Goal: Information Seeking & Learning: Learn about a topic

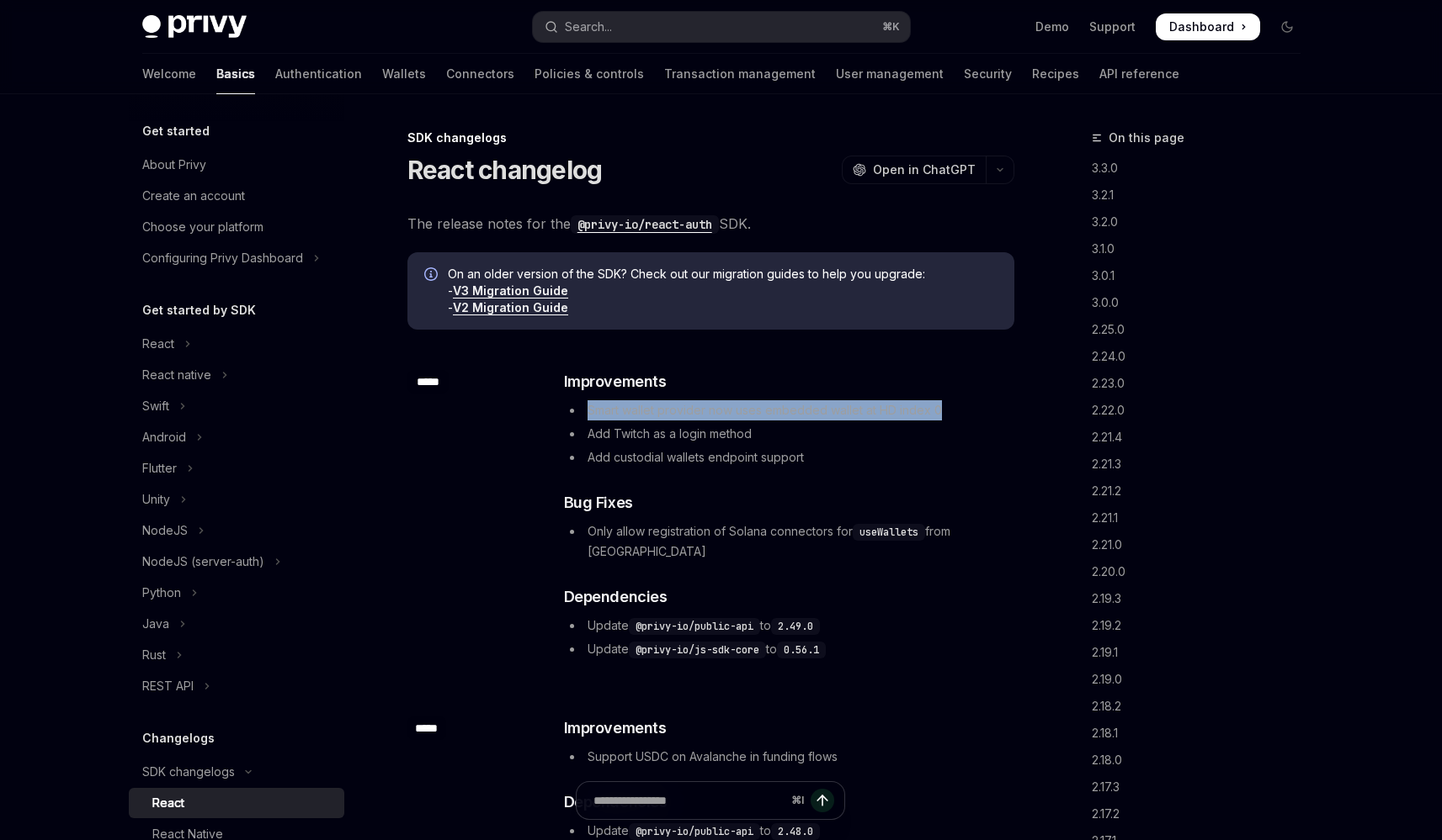
drag, startPoint x: 589, startPoint y: 413, endPoint x: 943, endPoint y: 418, distance: 354.0
click at [943, 418] on li "Smart wallet provider now uses embedded wallet at HD index 0" at bounding box center [789, 410] width 449 height 20
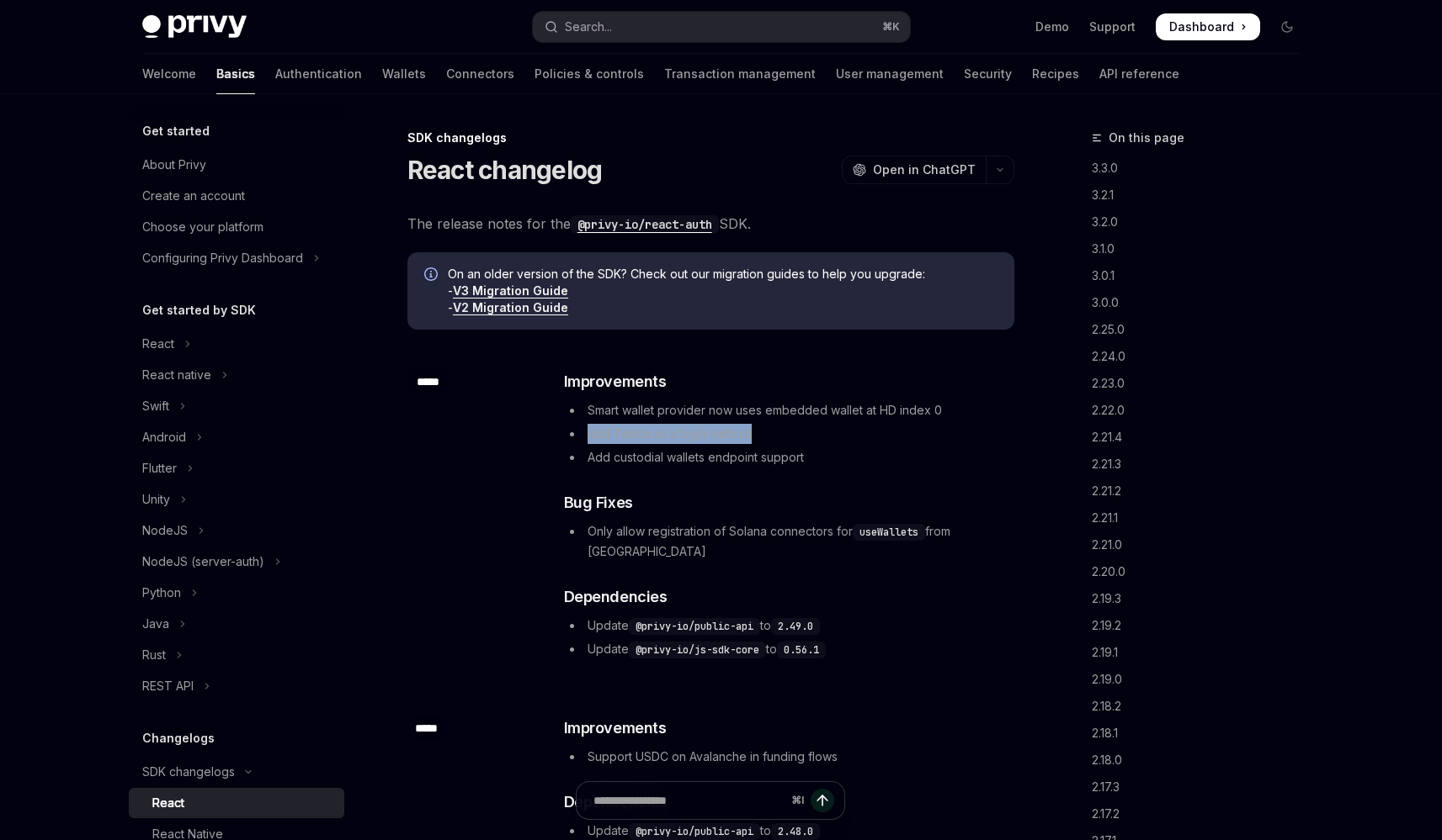
drag, startPoint x: 589, startPoint y: 438, endPoint x: 796, endPoint y: 434, distance: 207.0
click at [796, 434] on li "Add Twitch as a login method" at bounding box center [789, 434] width 449 height 20
click at [793, 432] on li "Add Twitch as a login method" at bounding box center [789, 434] width 449 height 20
drag, startPoint x: 592, startPoint y: 460, endPoint x: 791, endPoint y: 477, distance: 199.7
click at [790, 476] on div "​ Improvements Smart wallet provider now uses embedded wallet at HD index 0 Add…" at bounding box center [789, 515] width 449 height 290
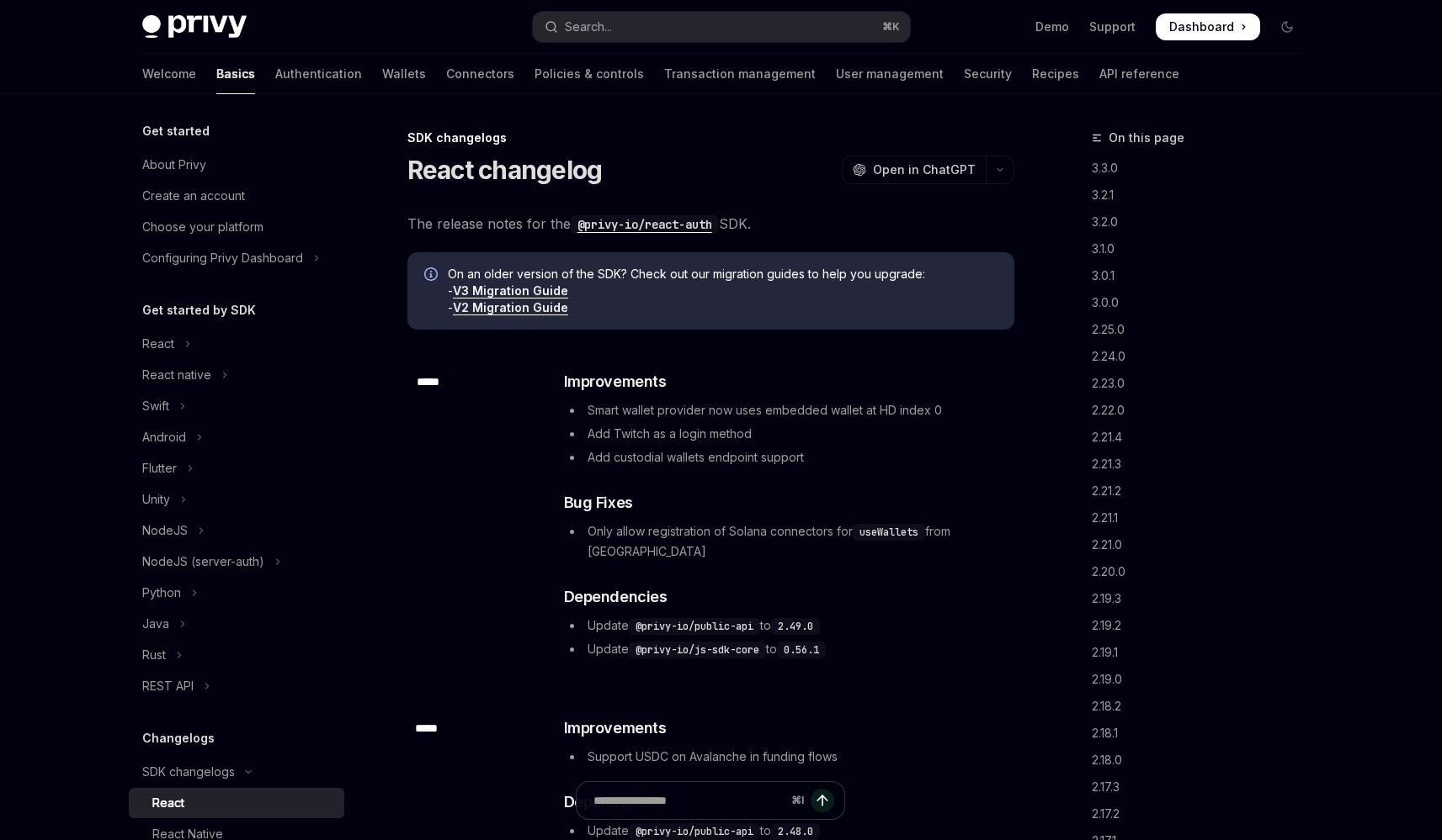
click at [791, 477] on div "​ Improvements Smart wallet provider now uses embedded wallet at HD index 0 Add…" at bounding box center [789, 515] width 449 height 290
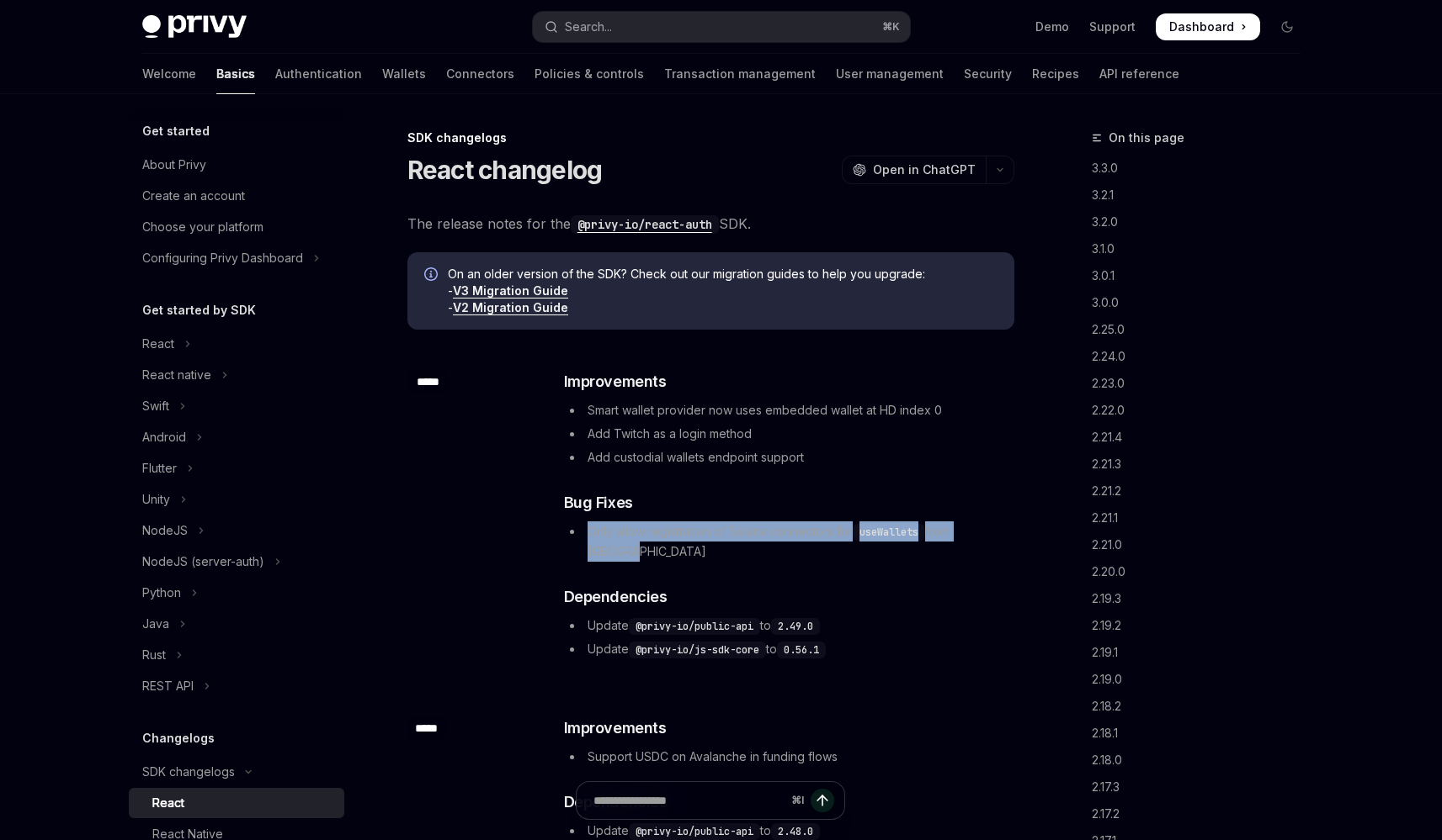
drag, startPoint x: 589, startPoint y: 528, endPoint x: 999, endPoint y: 527, distance: 410.0
click at [999, 527] on li "Only allow registration of Solana connectors for useWallets from [GEOGRAPHIC_DA…" at bounding box center [789, 541] width 449 height 40
click at [983, 537] on li "Only allow registration of Solana connectors for useWallets from [GEOGRAPHIC_DA…" at bounding box center [789, 541] width 449 height 40
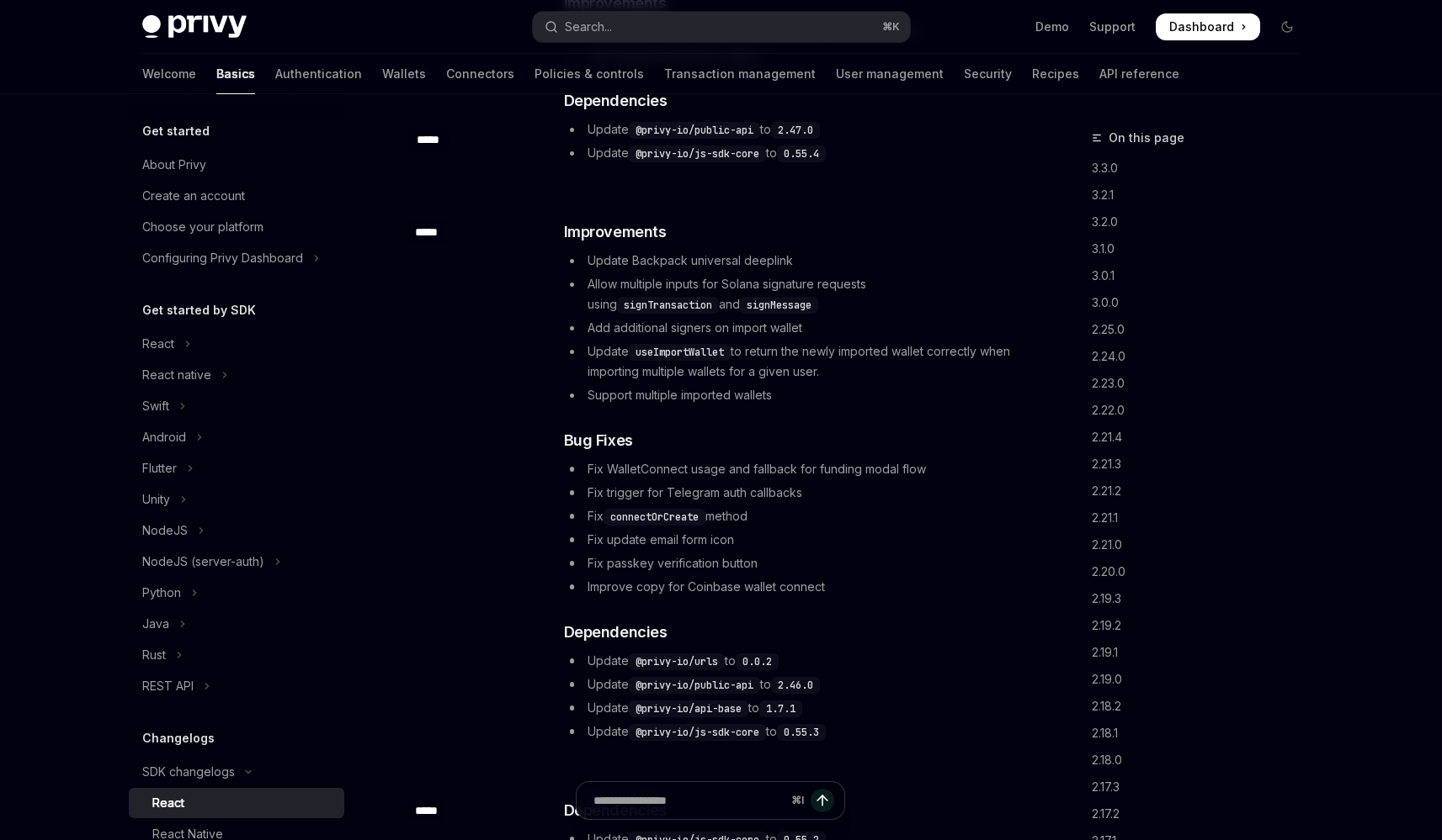
scroll to position [908, 0]
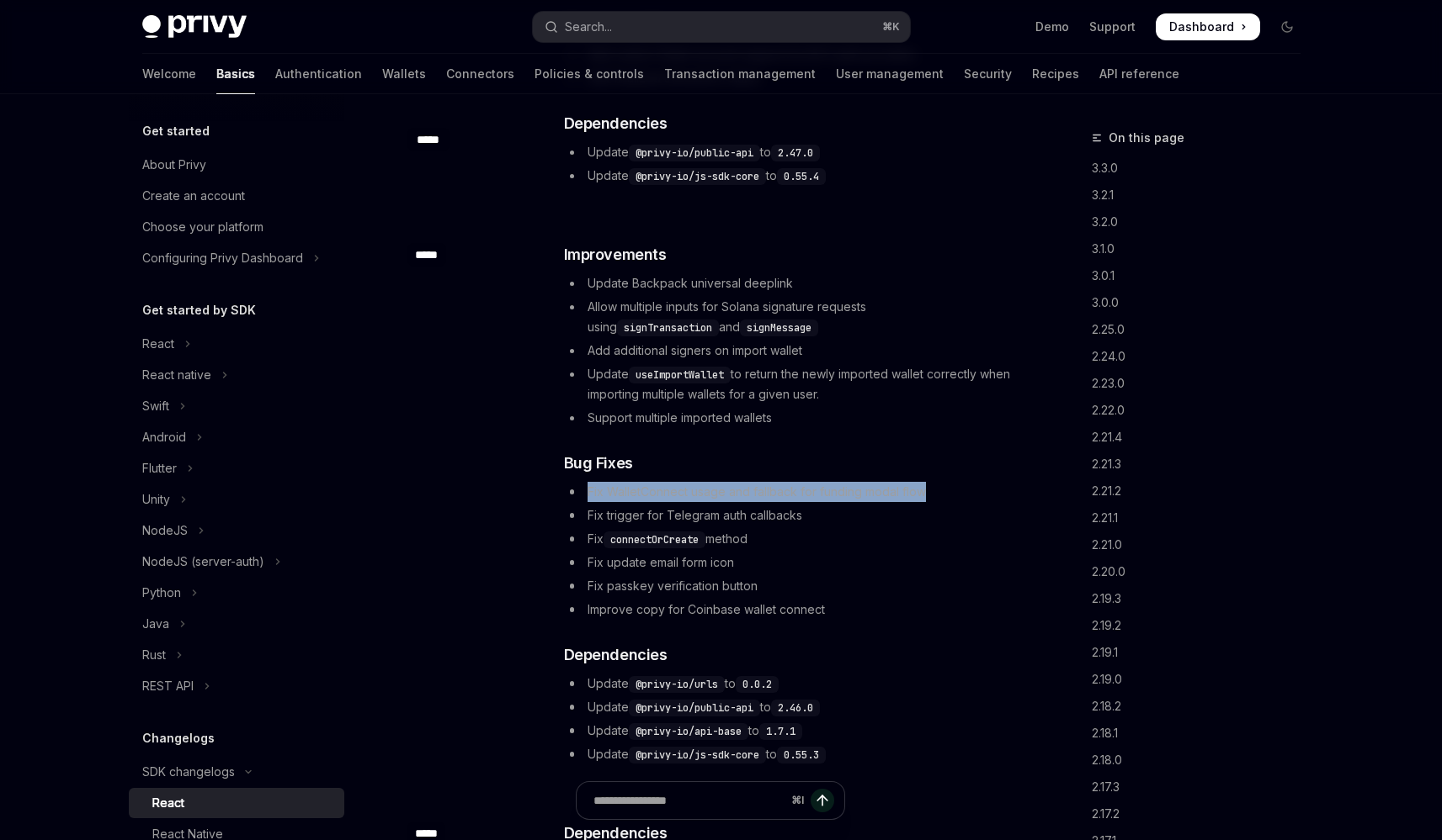
drag, startPoint x: 584, startPoint y: 475, endPoint x: 926, endPoint y: 469, distance: 342.1
click at [926, 482] on li "Fix WalletConnect usage and fallback for funding modal flow" at bounding box center [789, 492] width 449 height 20
click at [976, 529] on li "Fix connectOrCreate method" at bounding box center [789, 539] width 449 height 20
click at [275, 89] on link "Authentication" at bounding box center [318, 74] width 86 height 40
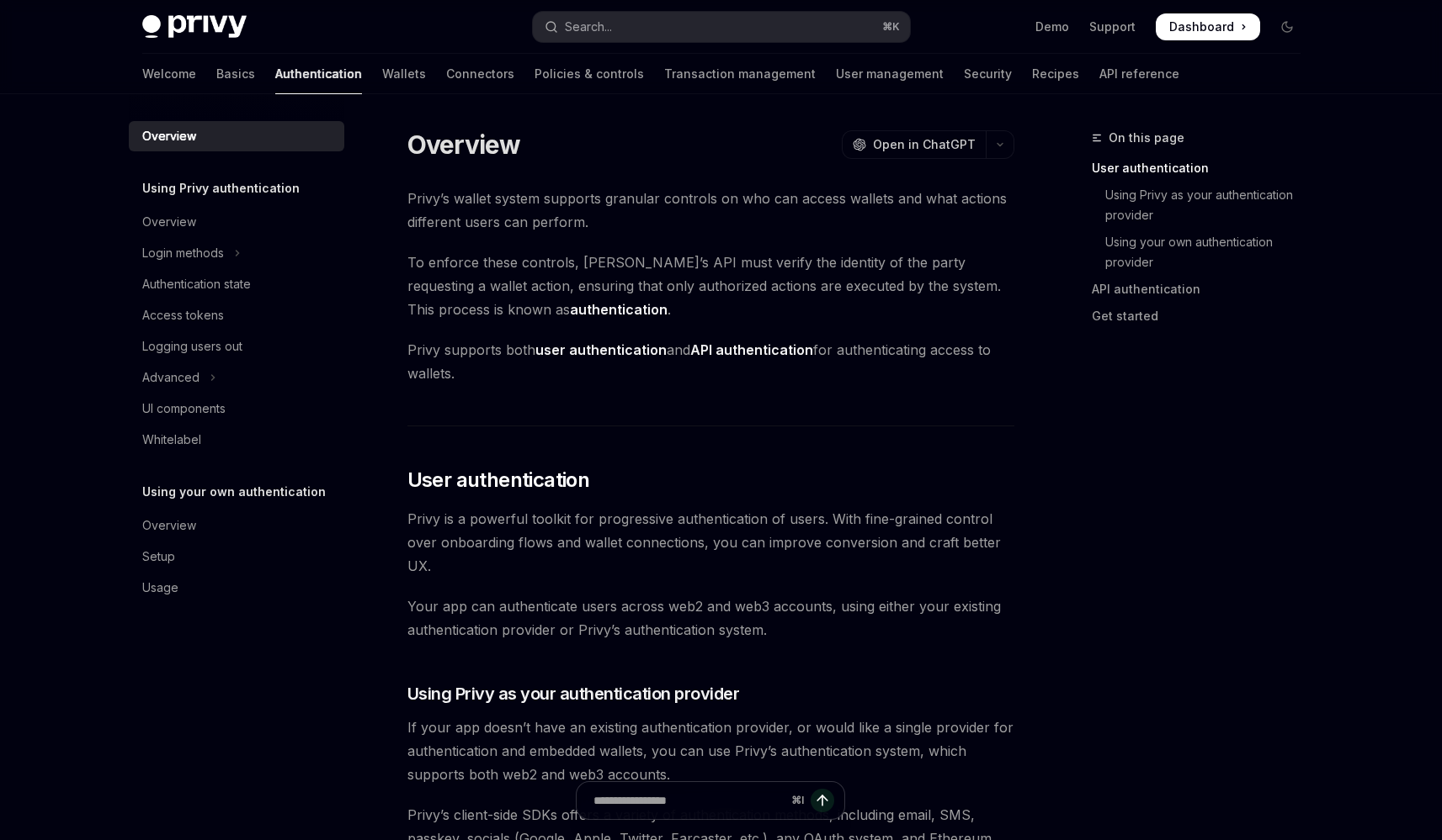
click at [360, 78] on div "Welcome Basics Authentication Wallets Connectors Policies & controls Transactio…" at bounding box center [661, 74] width 1037 height 40
click at [446, 81] on link "Connectors" at bounding box center [480, 74] width 68 height 40
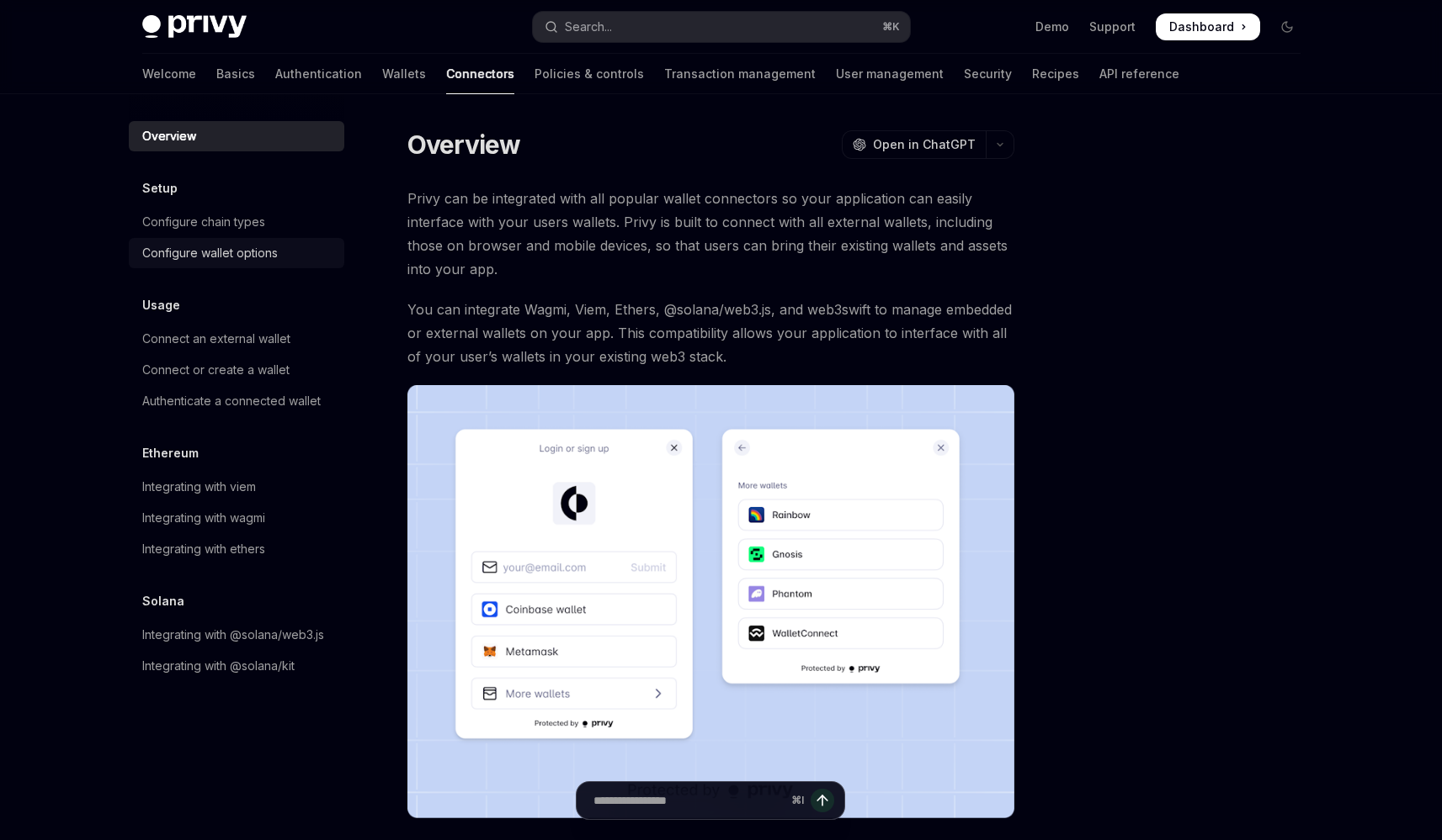
click at [223, 261] on div "Configure wallet options" at bounding box center [210, 253] width 135 height 20
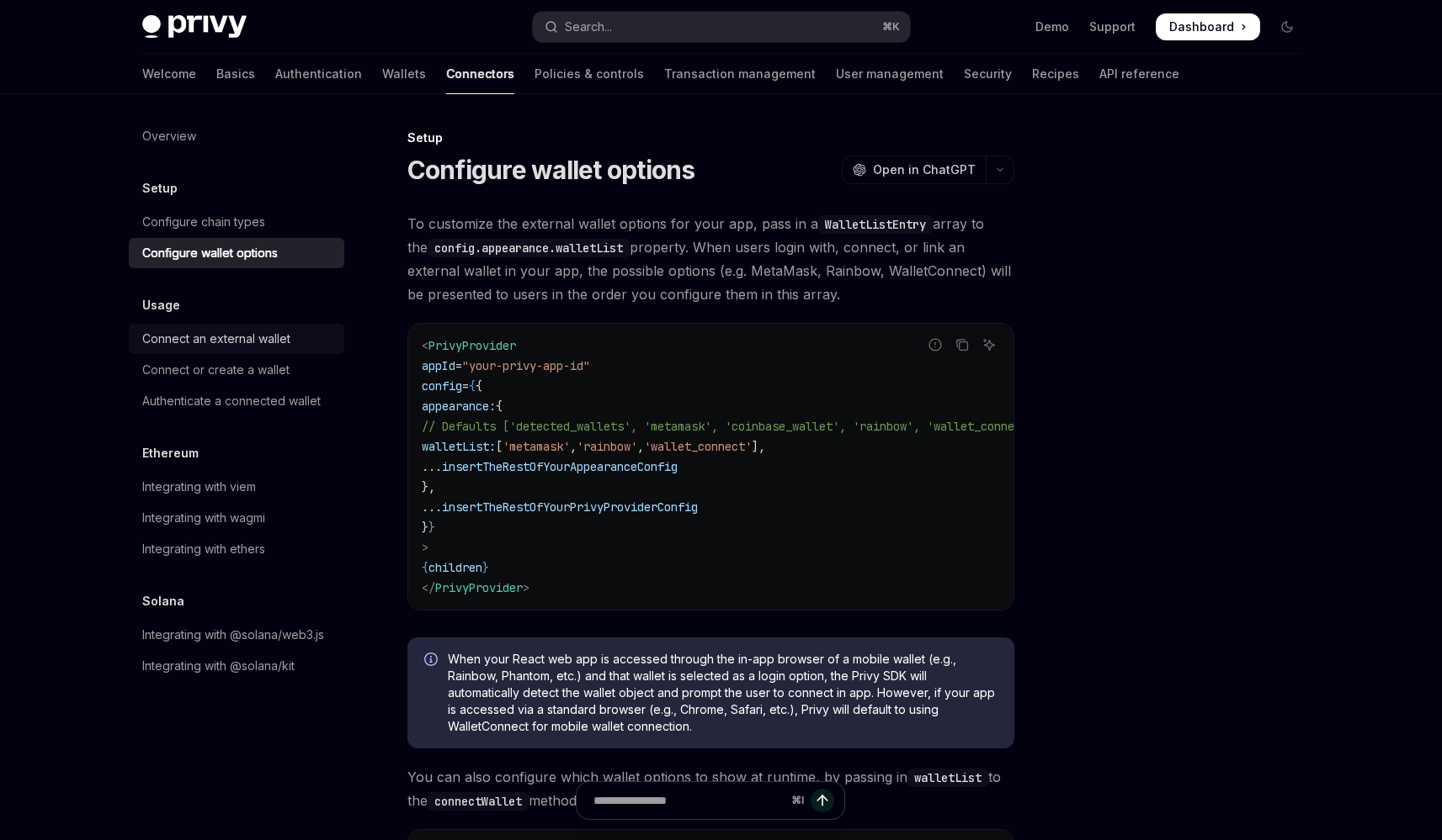
click at [217, 341] on div "Connect an external wallet" at bounding box center [216, 339] width 148 height 20
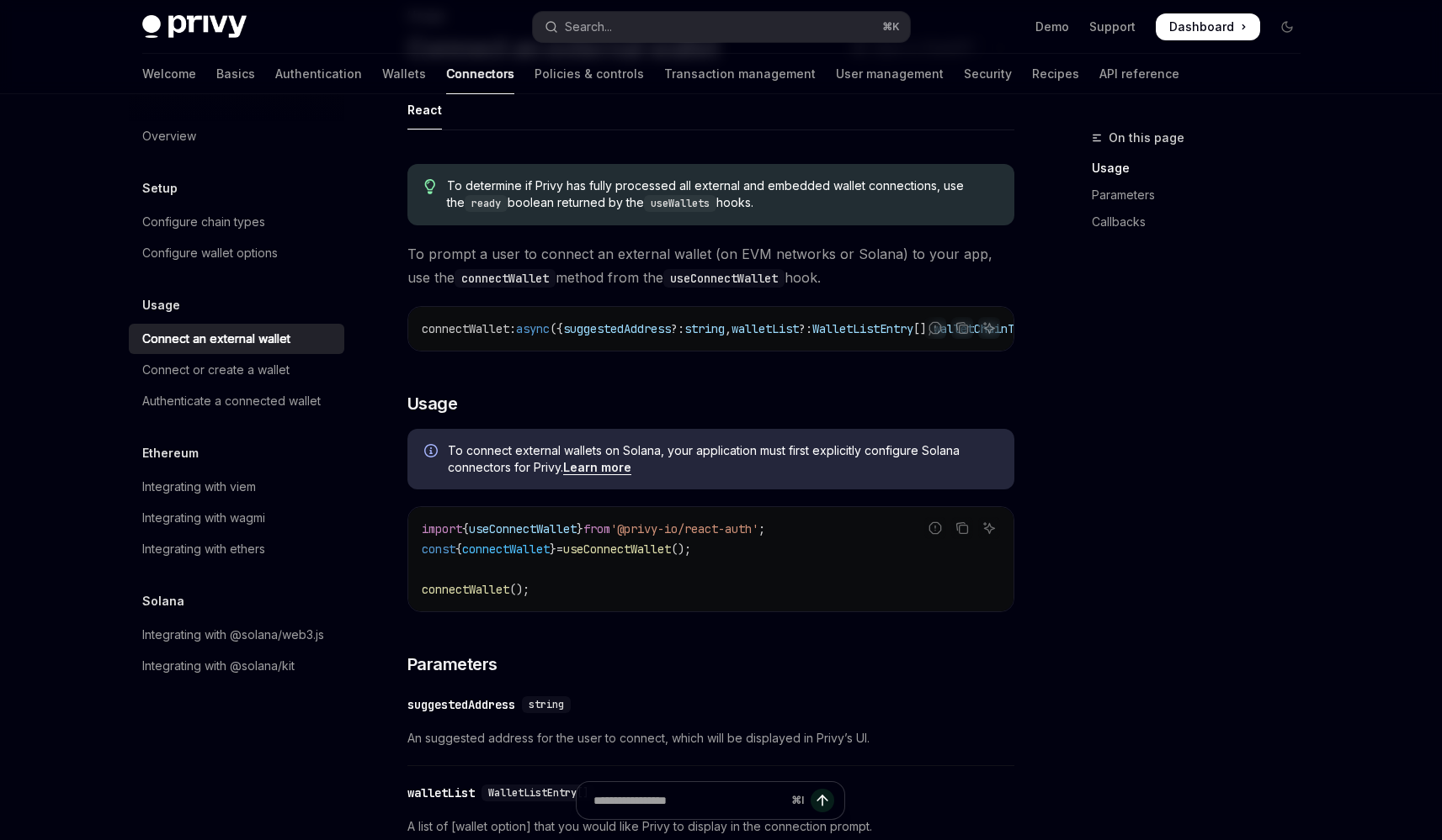
scroll to position [183, 0]
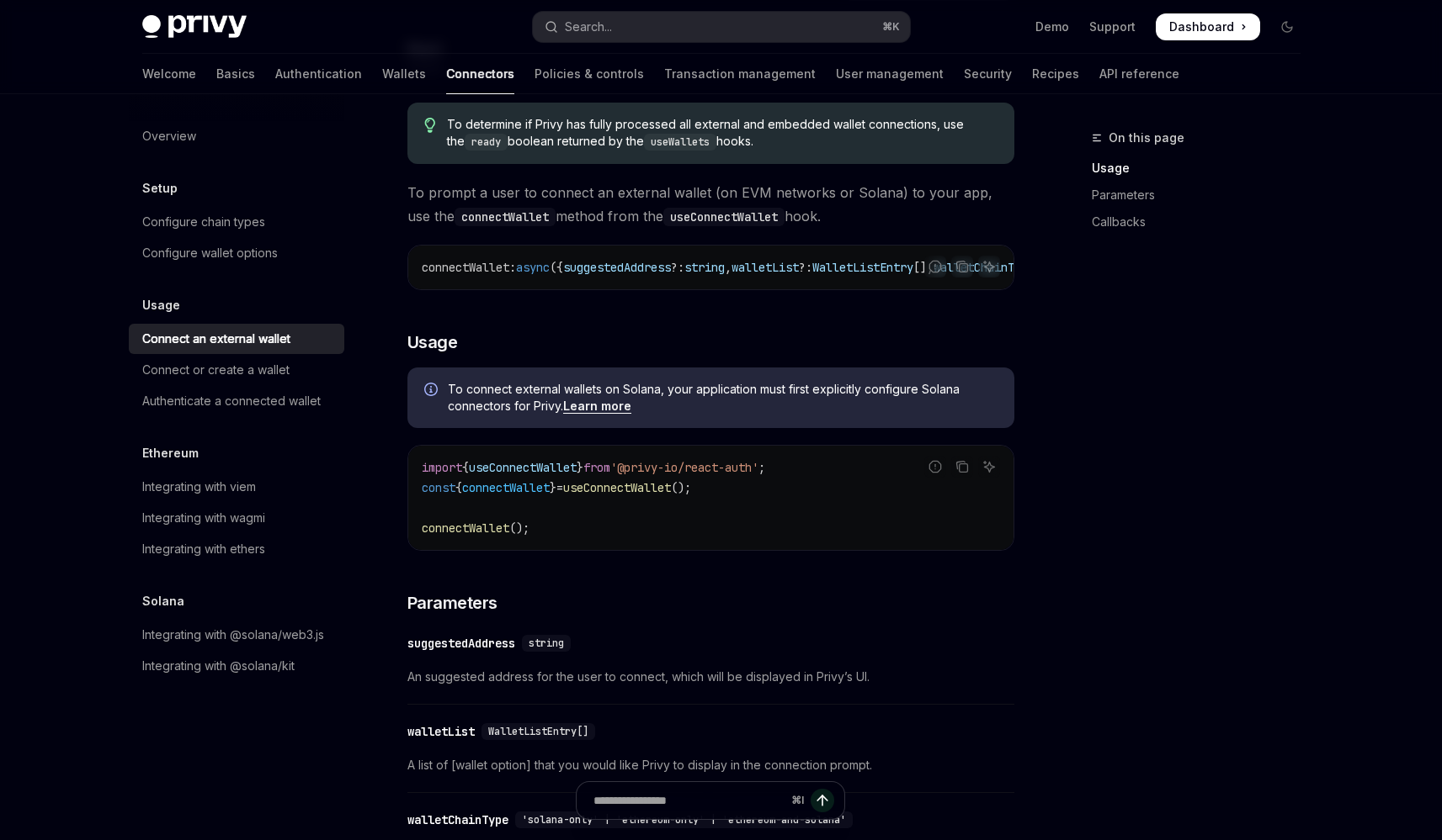
click at [591, 414] on link "Learn more" at bounding box center [597, 406] width 68 height 15
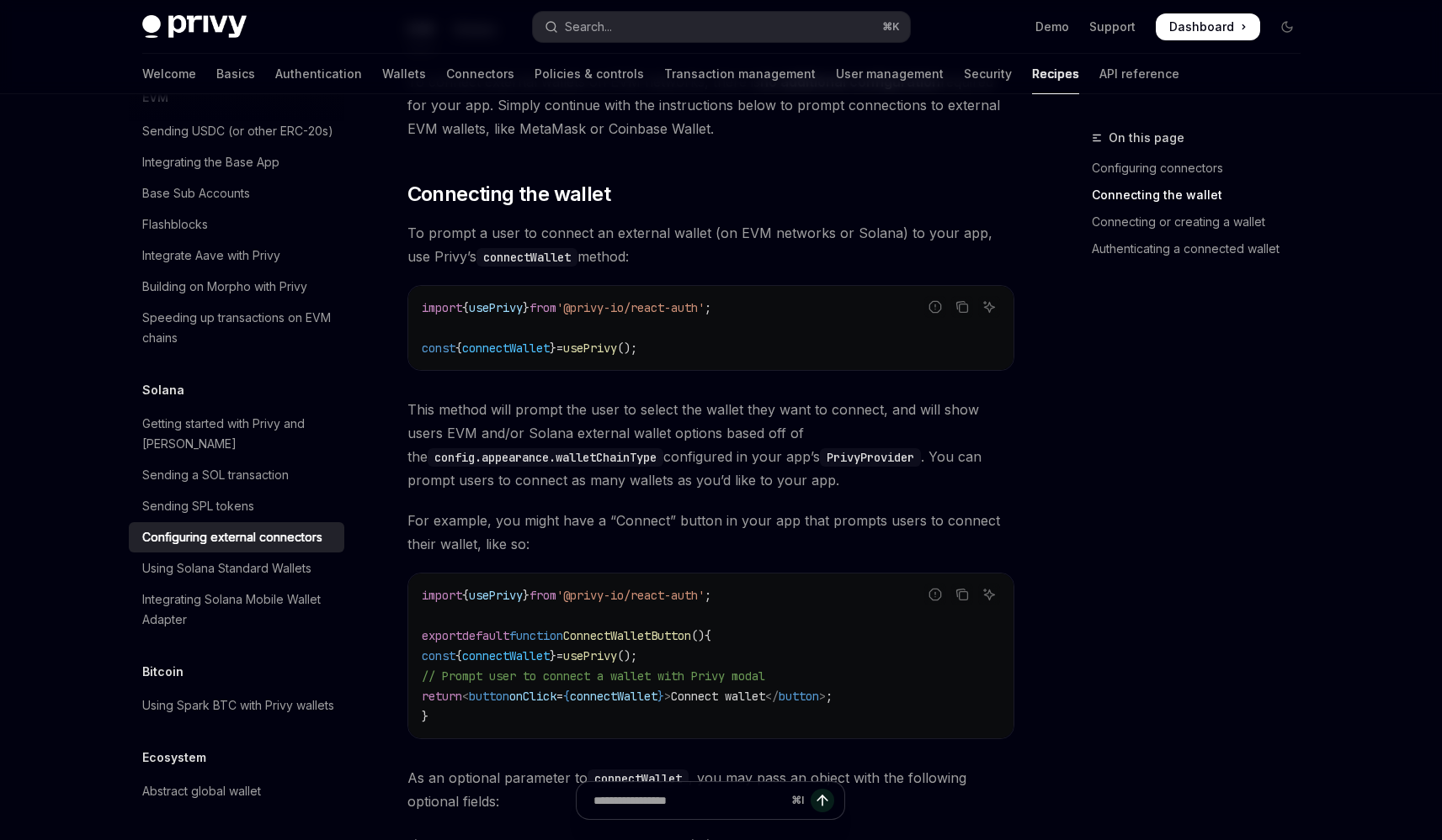
scroll to position [6, 0]
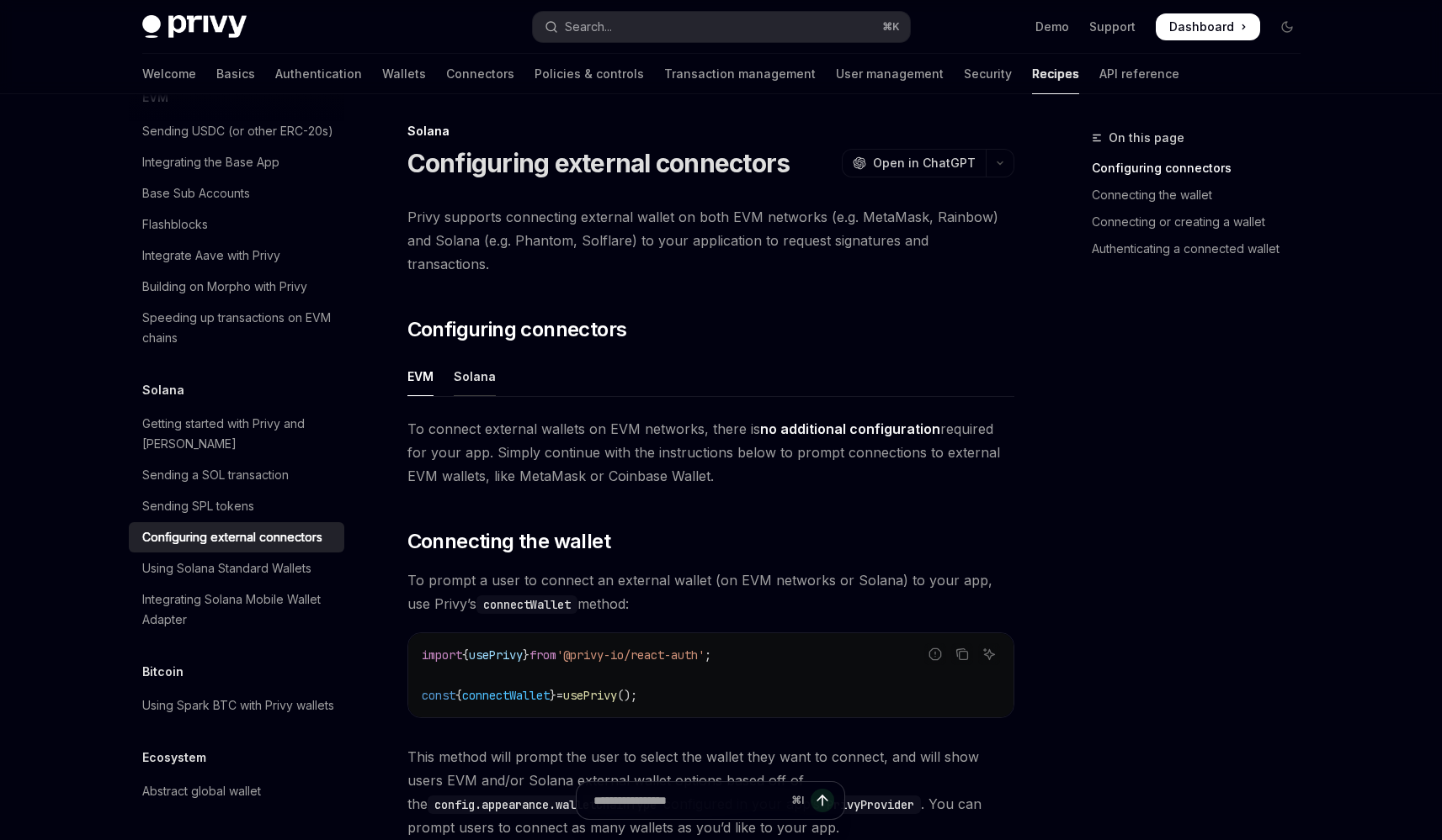
click at [475, 365] on div "Solana" at bounding box center [474, 377] width 42 height 40
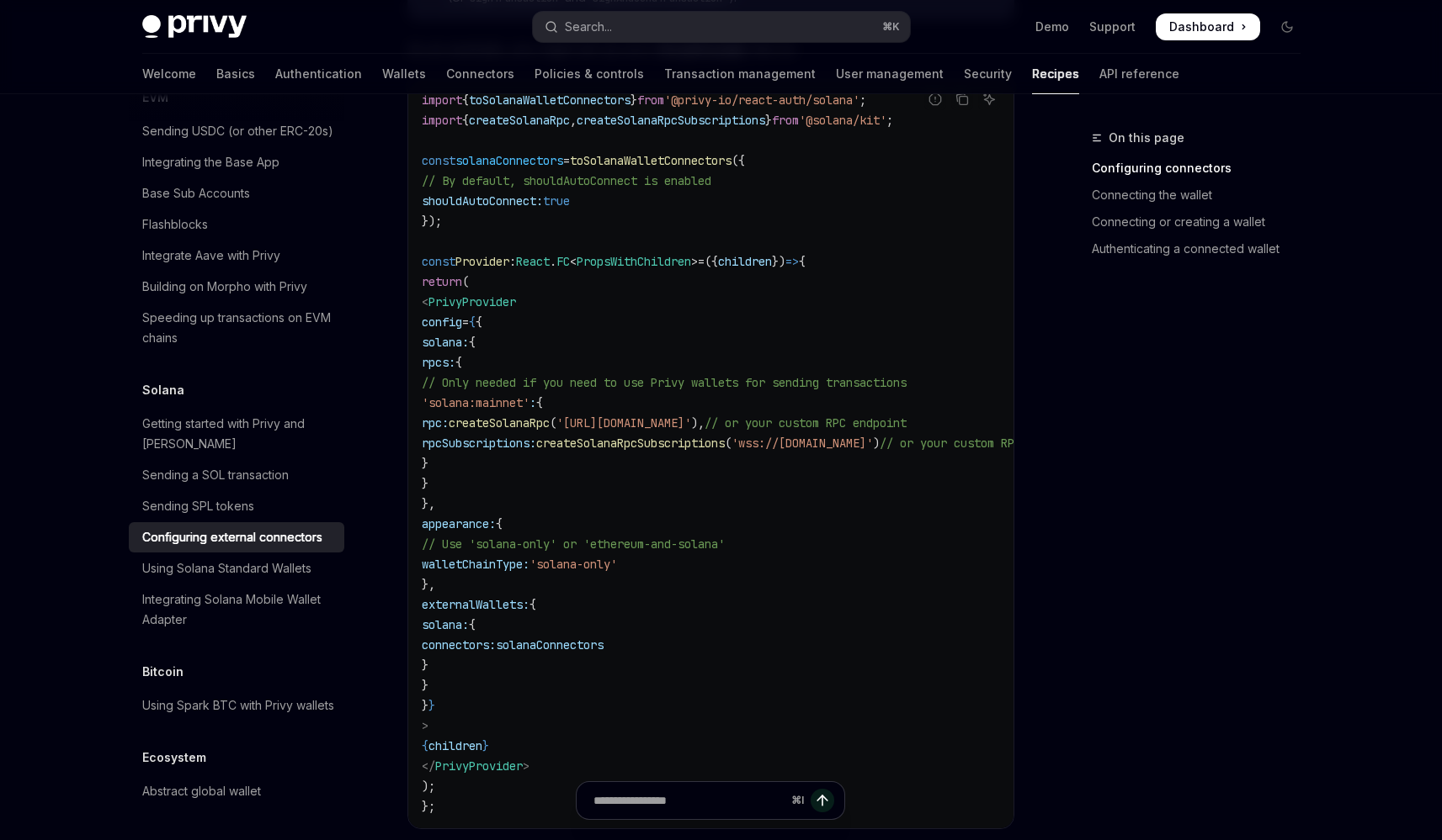
scroll to position [674, 0]
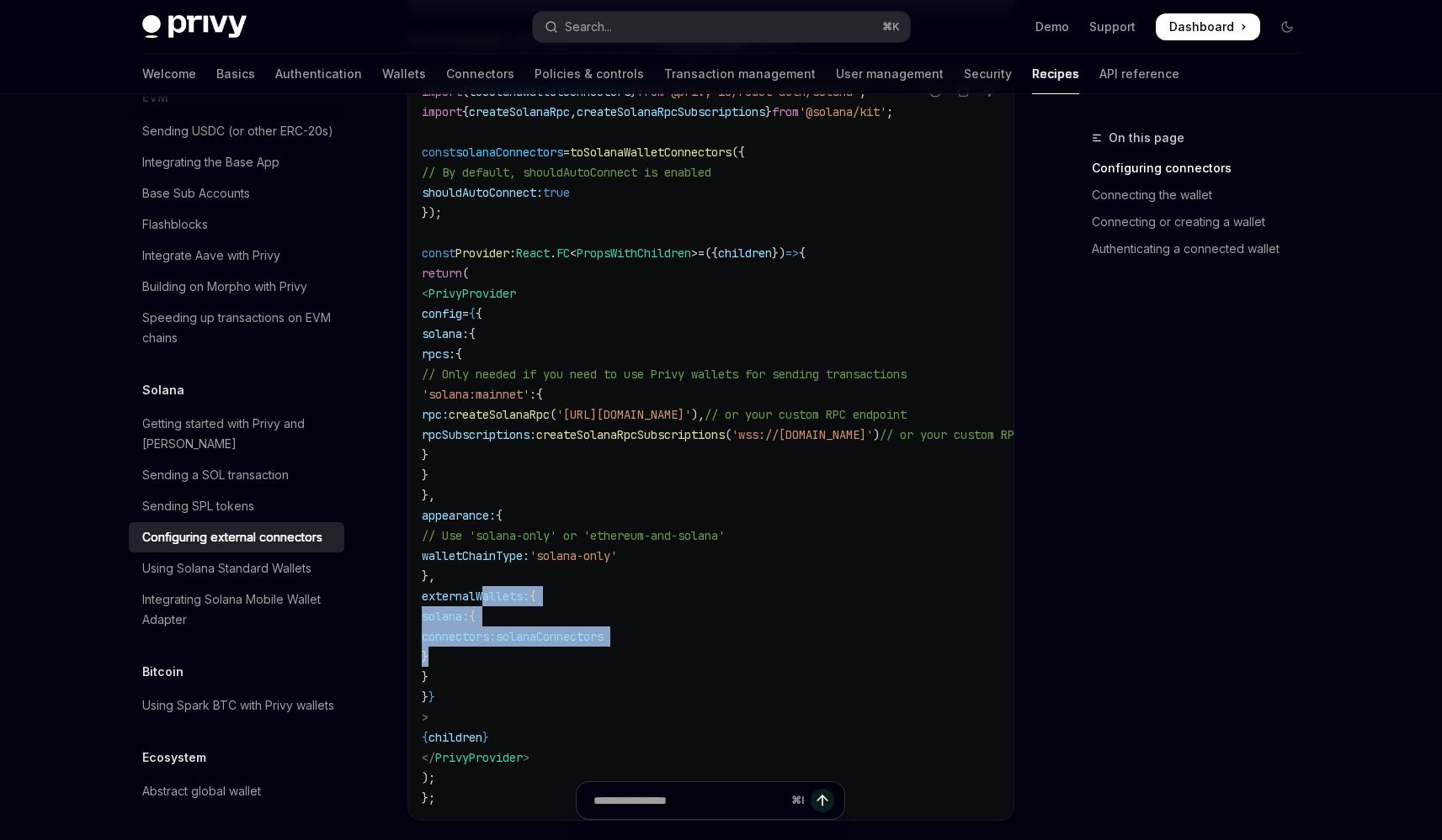
drag, startPoint x: 486, startPoint y: 578, endPoint x: 655, endPoint y: 631, distance: 177.1
click at [655, 631] on code "import { toSolanaWalletConnectors } from '@privy-io/react-auth/solana' ; import…" at bounding box center [771, 445] width 701 height 726
click at [455, 185] on span "shouldAutoConnect:" at bounding box center [482, 193] width 121 height 15
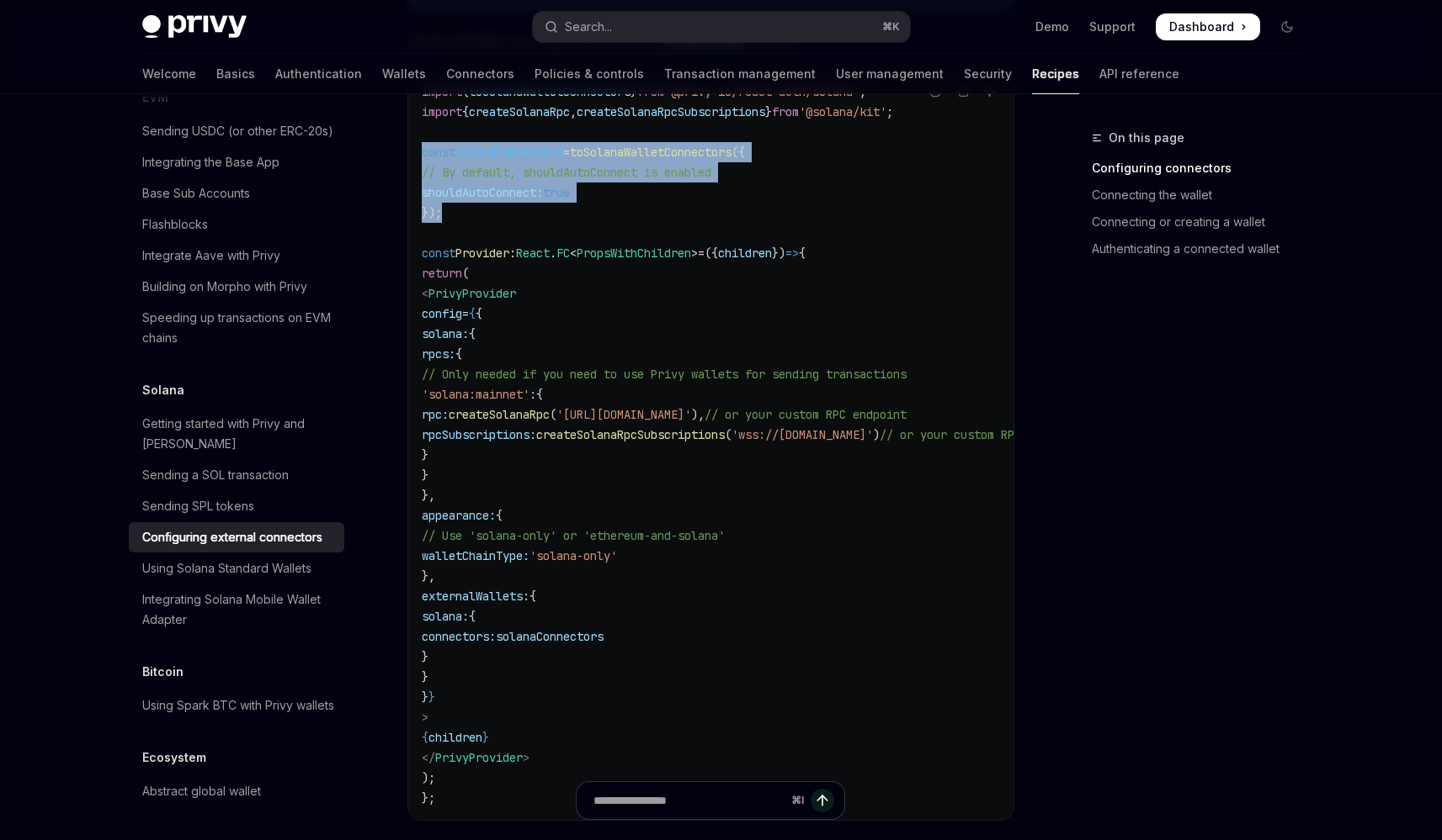
drag, startPoint x: 458, startPoint y: 197, endPoint x: 416, endPoint y: 126, distance: 82.5
click at [416, 126] on div "import { toSolanaWalletConnectors } from '@privy-io/react-auth/solana' ; import…" at bounding box center [711, 445] width 605 height 750
copy code "const solanaConnectors = toSolanaWalletConnectors ({ // By default, shouldAutoC…"
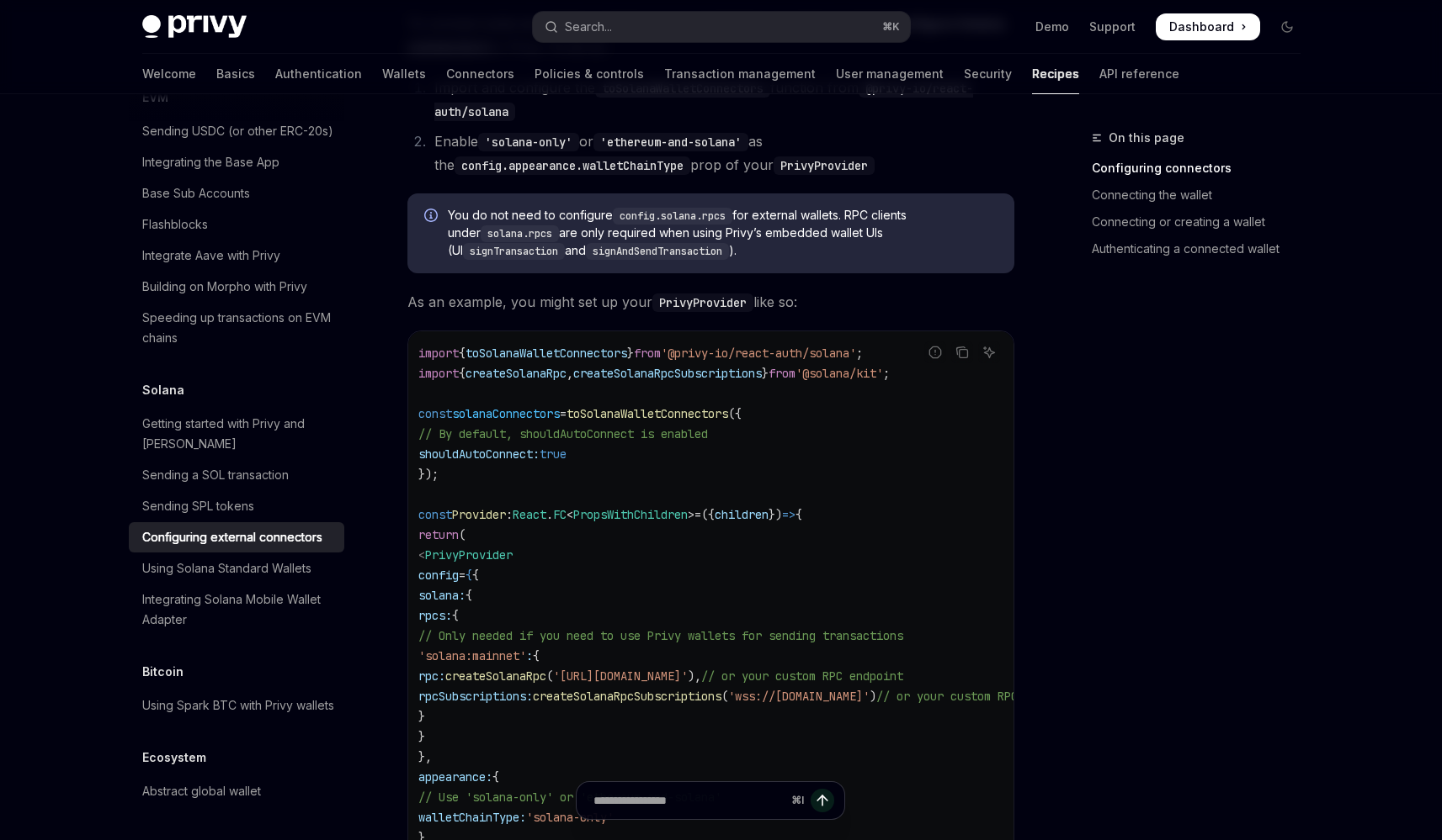
click at [612, 366] on span "createSolanaRpcSubscriptions" at bounding box center [668, 373] width 189 height 15
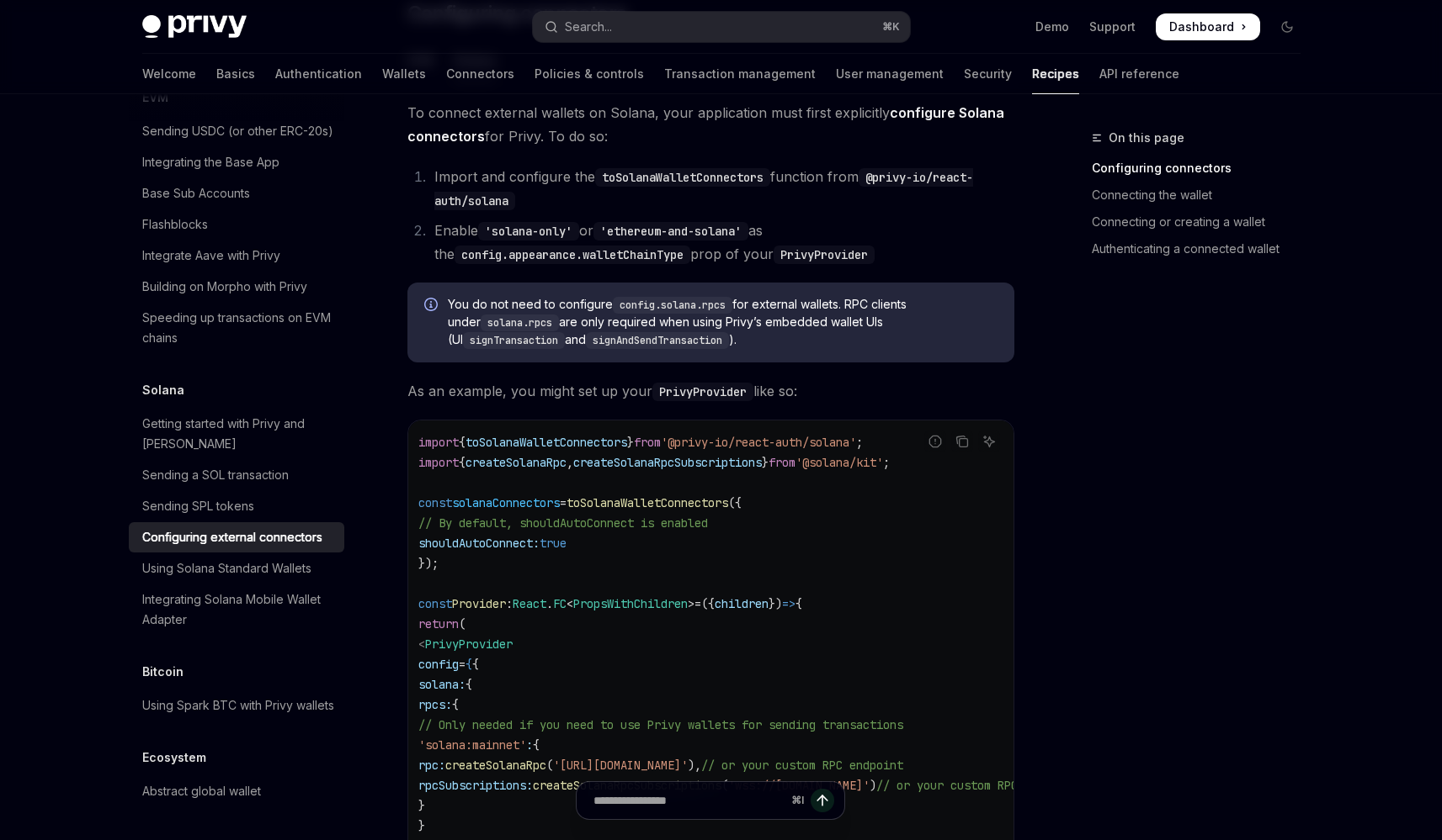
scroll to position [316, 0]
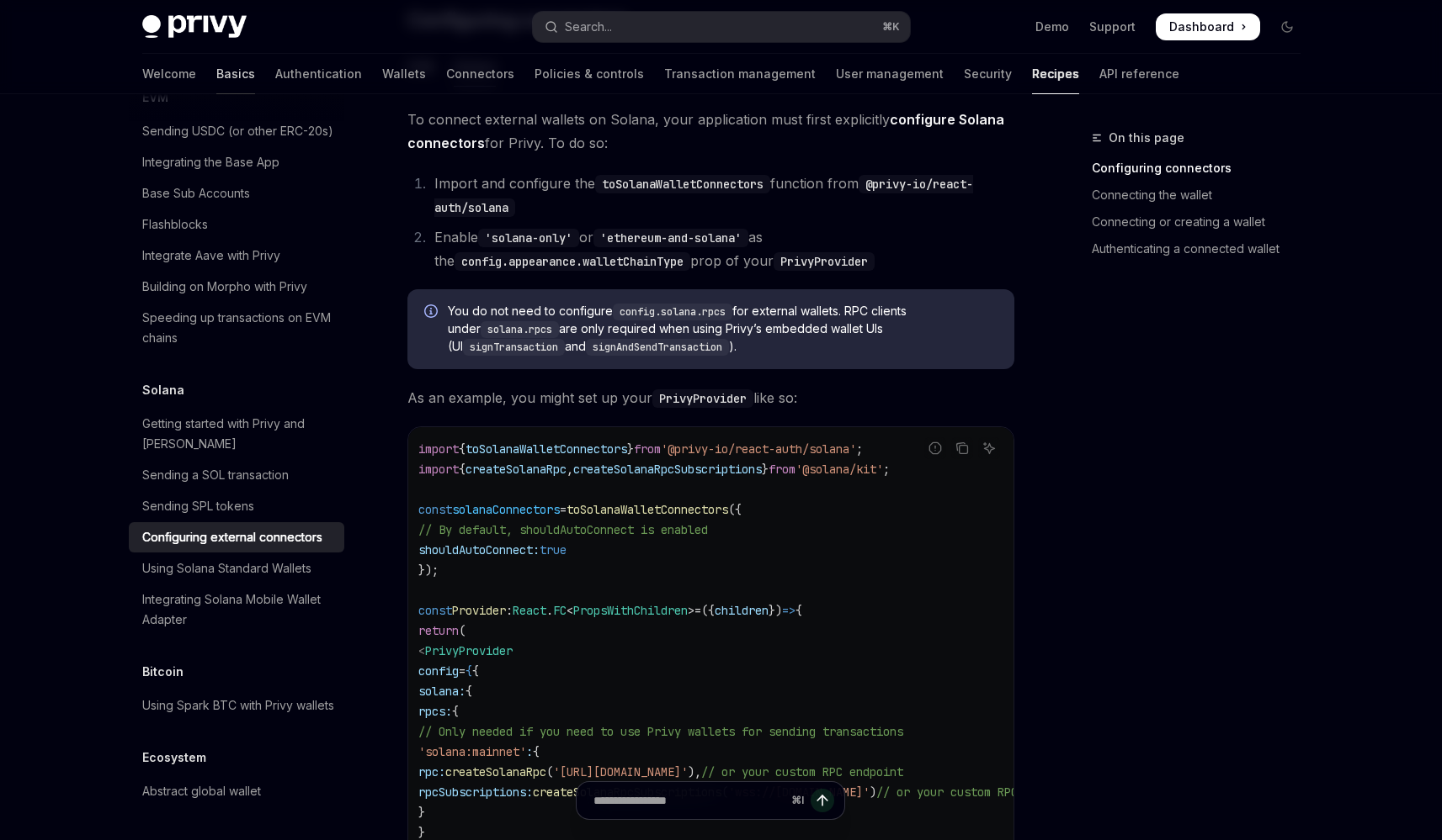
click at [216, 62] on link "Basics" at bounding box center [235, 74] width 39 height 40
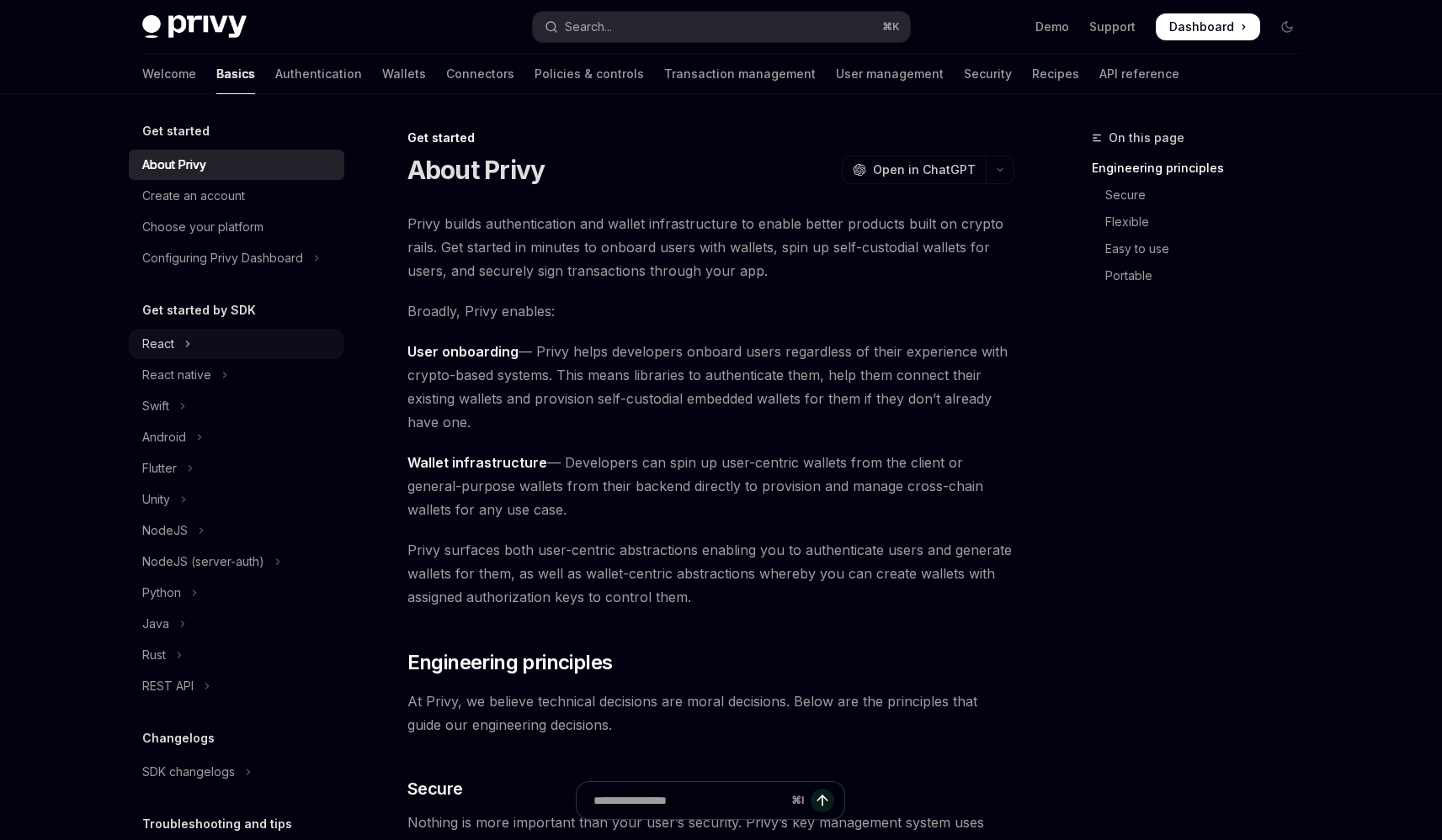
click at [191, 349] on button "React" at bounding box center [236, 343] width 215 height 30
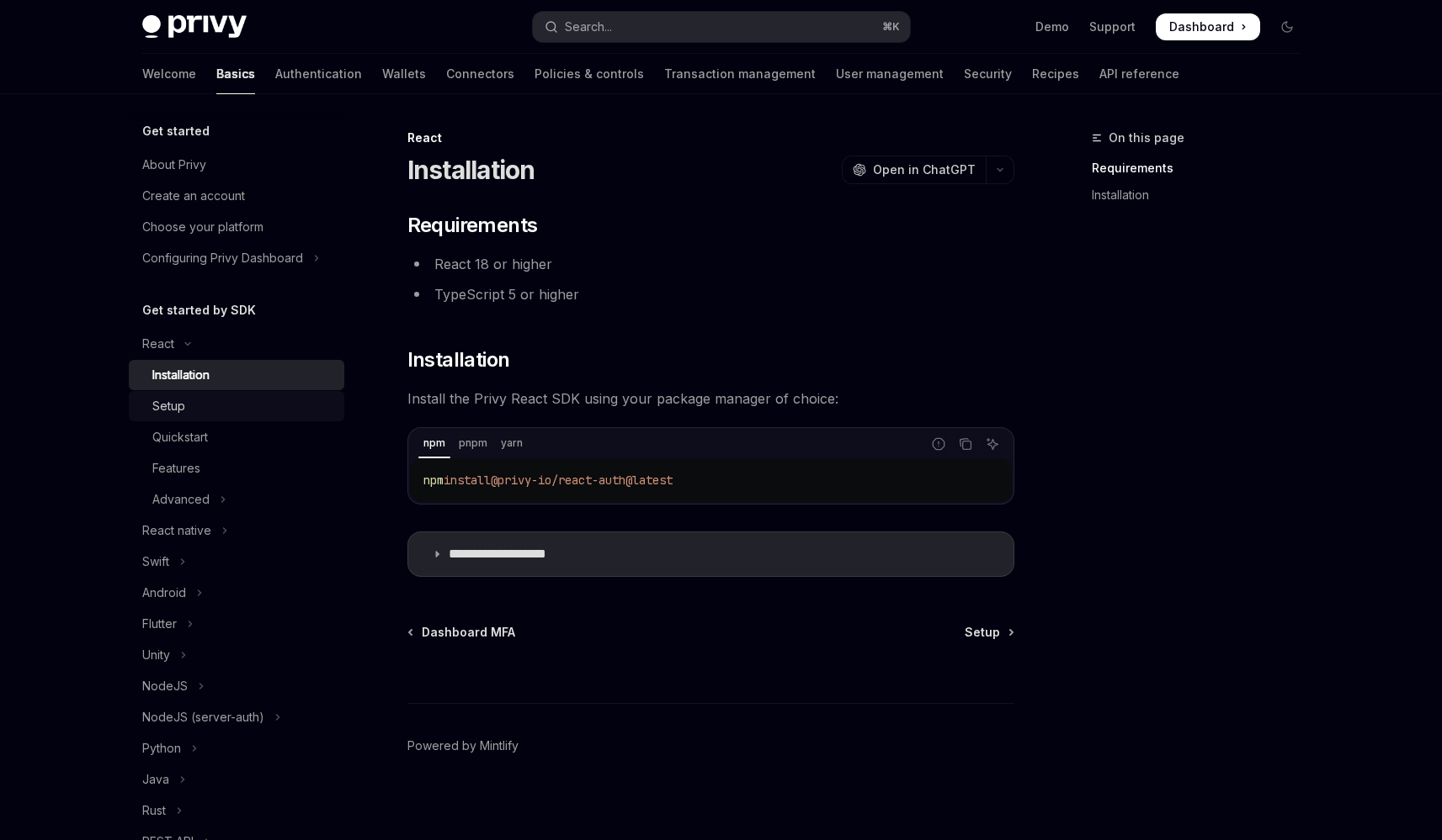
click at [212, 406] on div "Setup" at bounding box center [244, 406] width 182 height 20
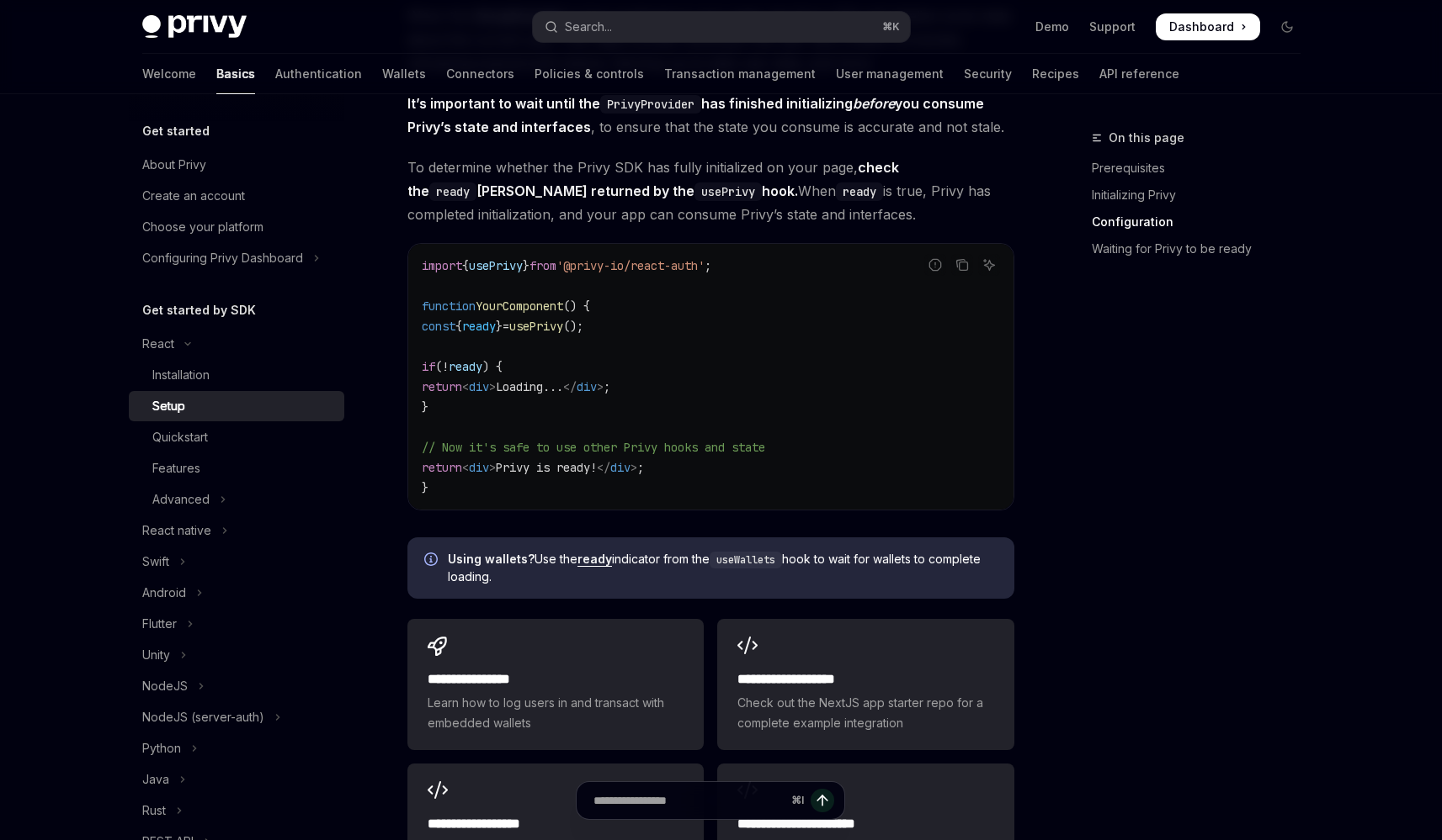
scroll to position [1922, 0]
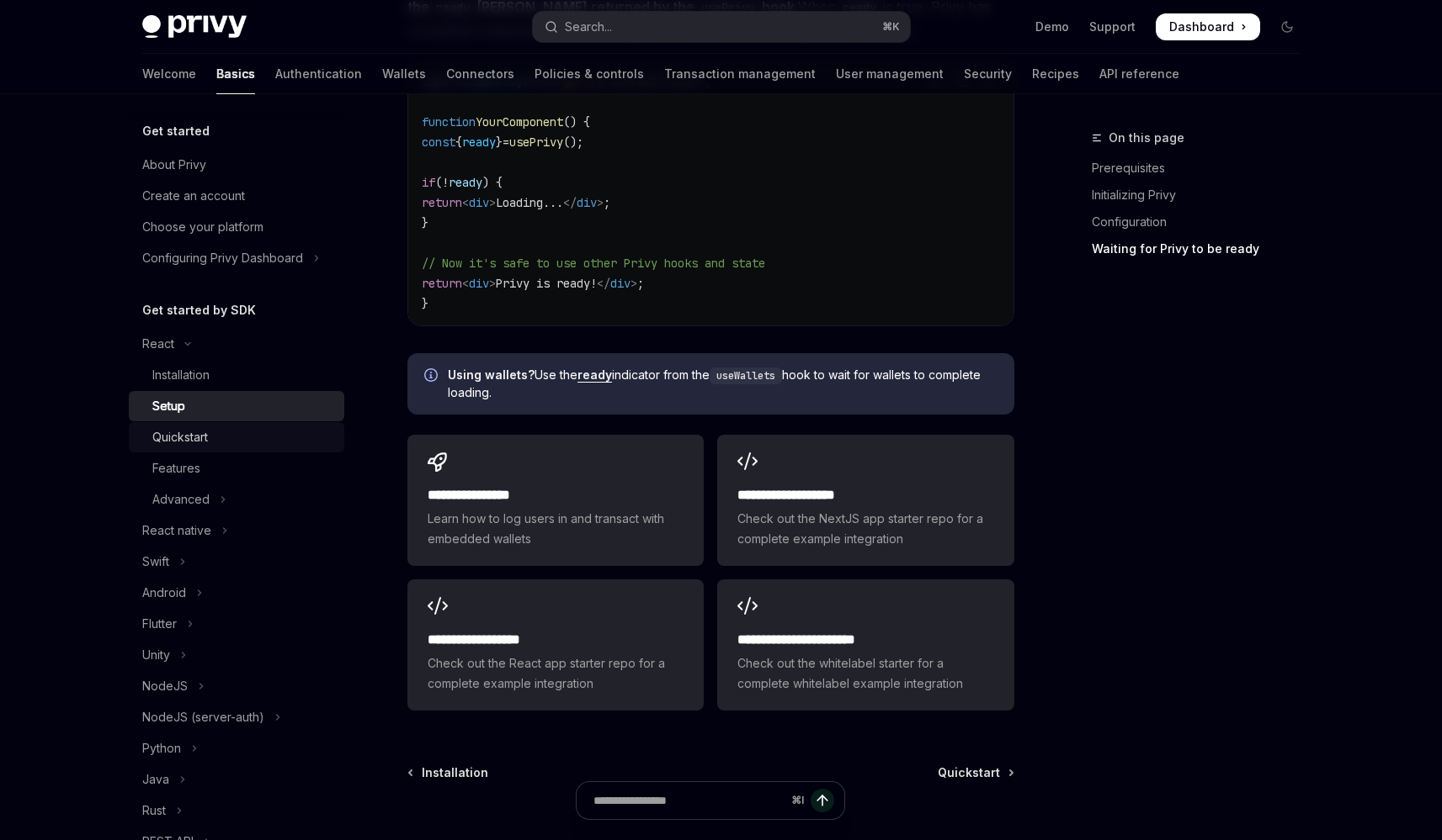
click at [264, 449] on link "Quickstart" at bounding box center [236, 437] width 215 height 30
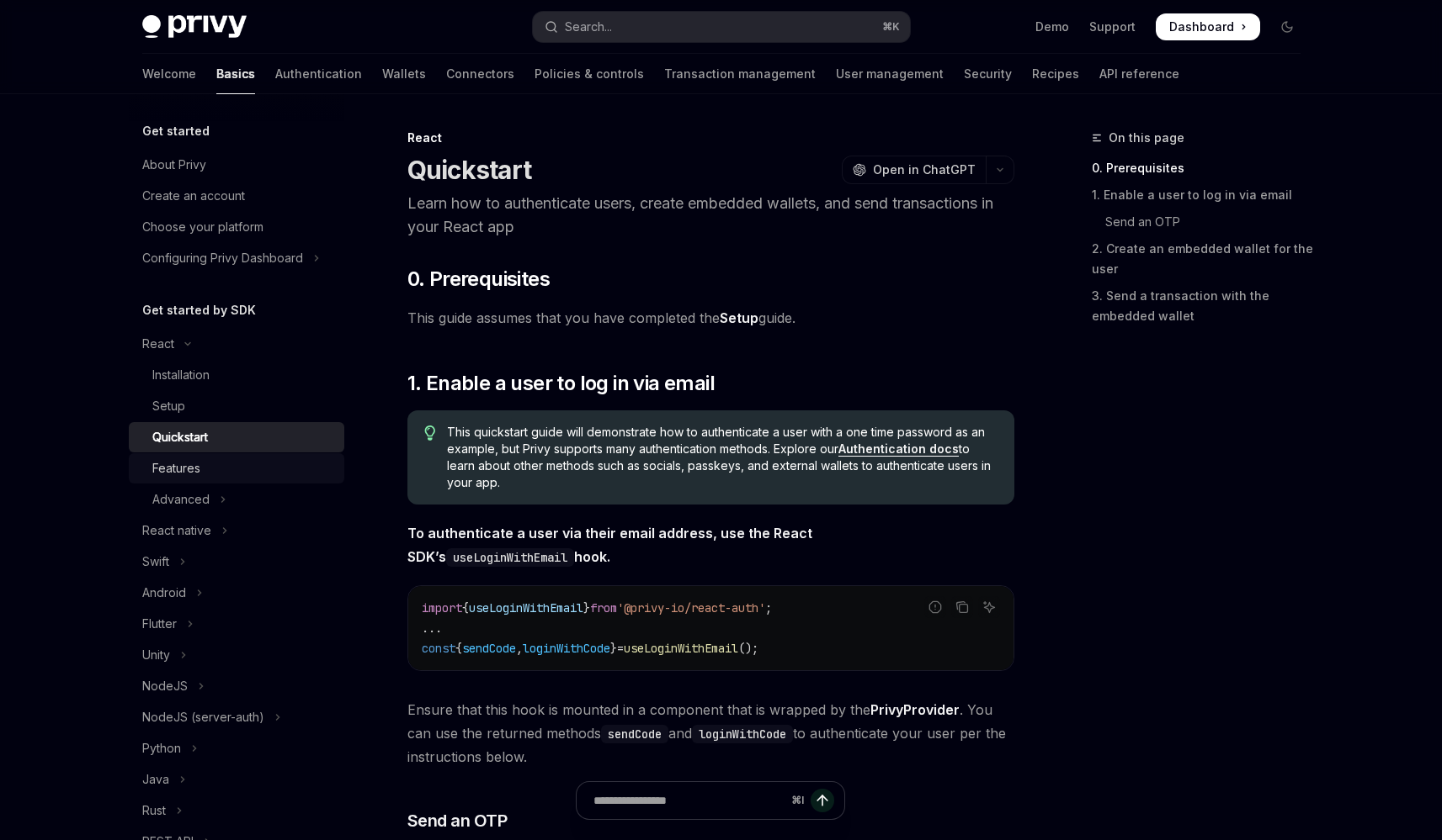
click at [276, 472] on div "Features" at bounding box center [244, 469] width 182 height 20
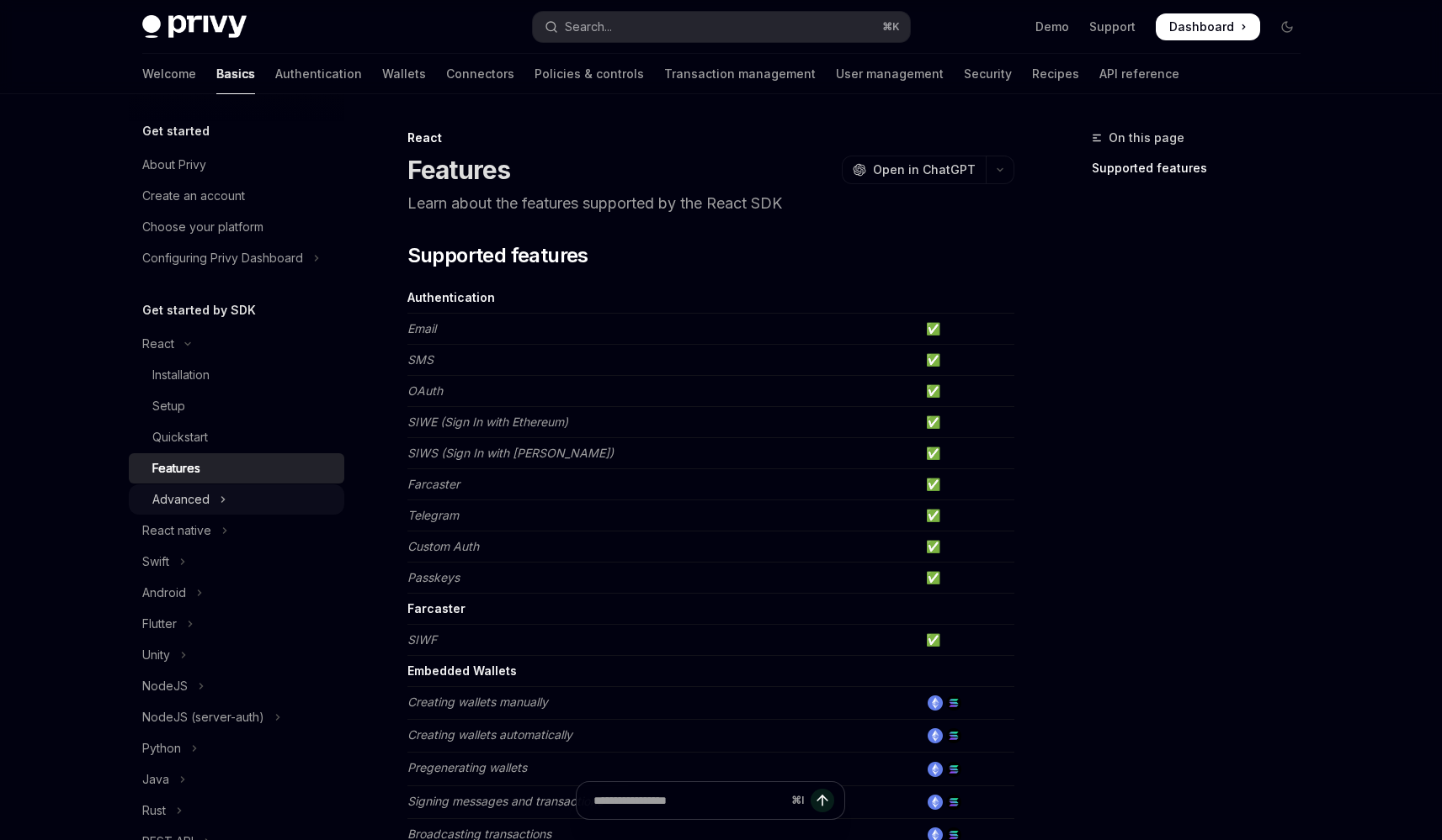
click at [276, 489] on button "Advanced" at bounding box center [236, 499] width 215 height 30
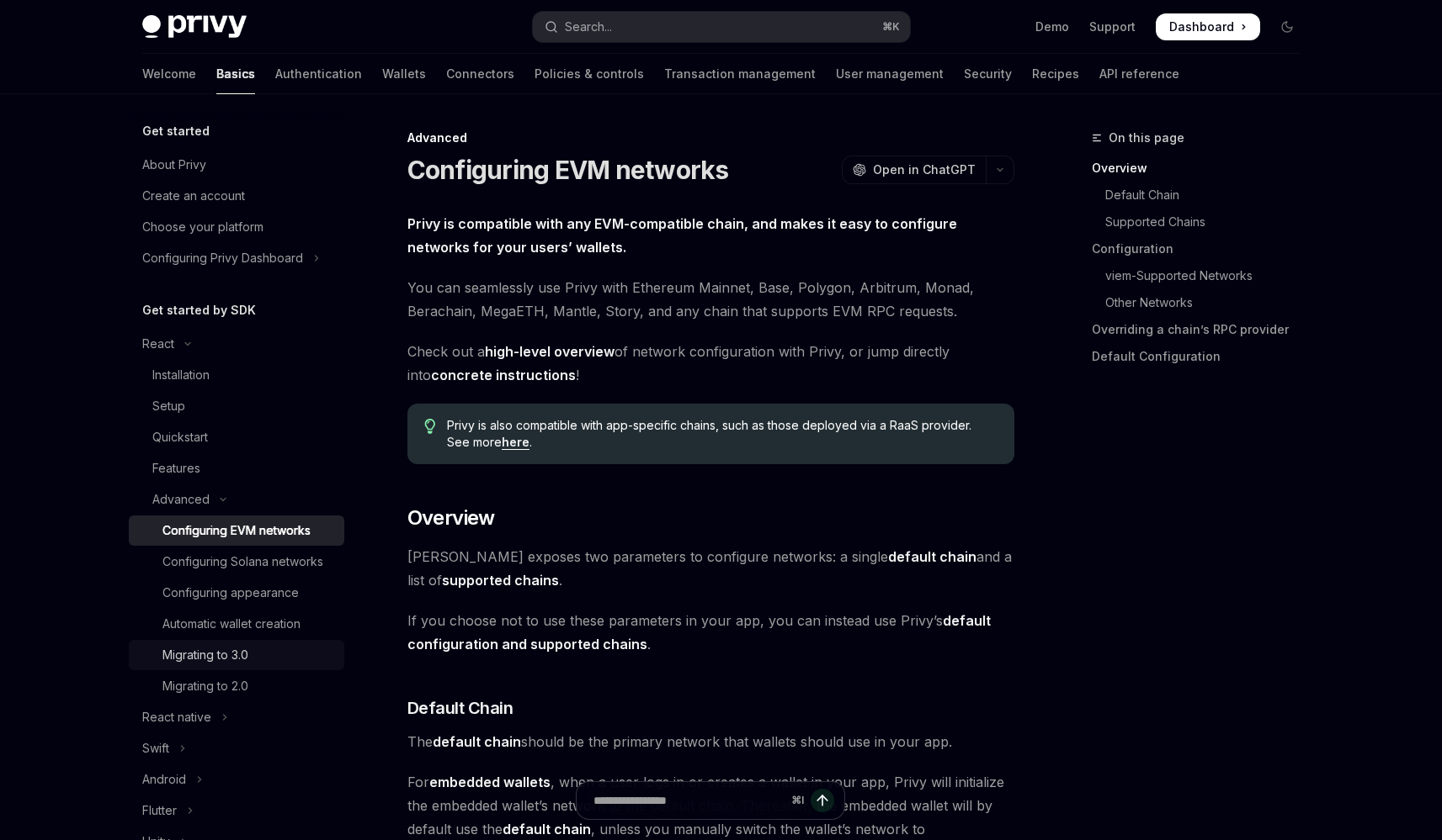
click at [248, 666] on div "Migrating to 3.0" at bounding box center [205, 656] width 85 height 20
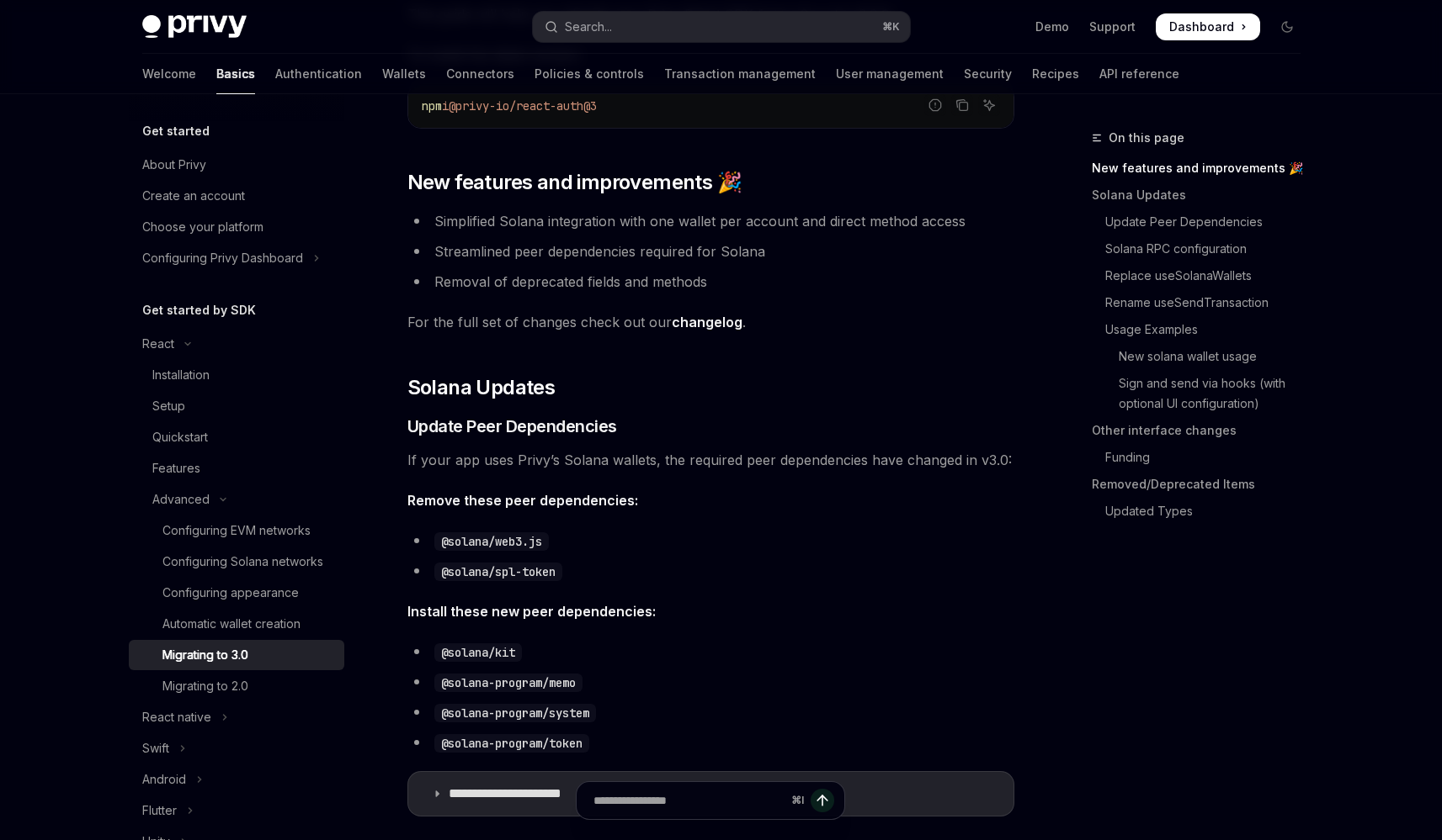
scroll to position [211, 0]
click at [685, 317] on link "changelog" at bounding box center [707, 321] width 71 height 17
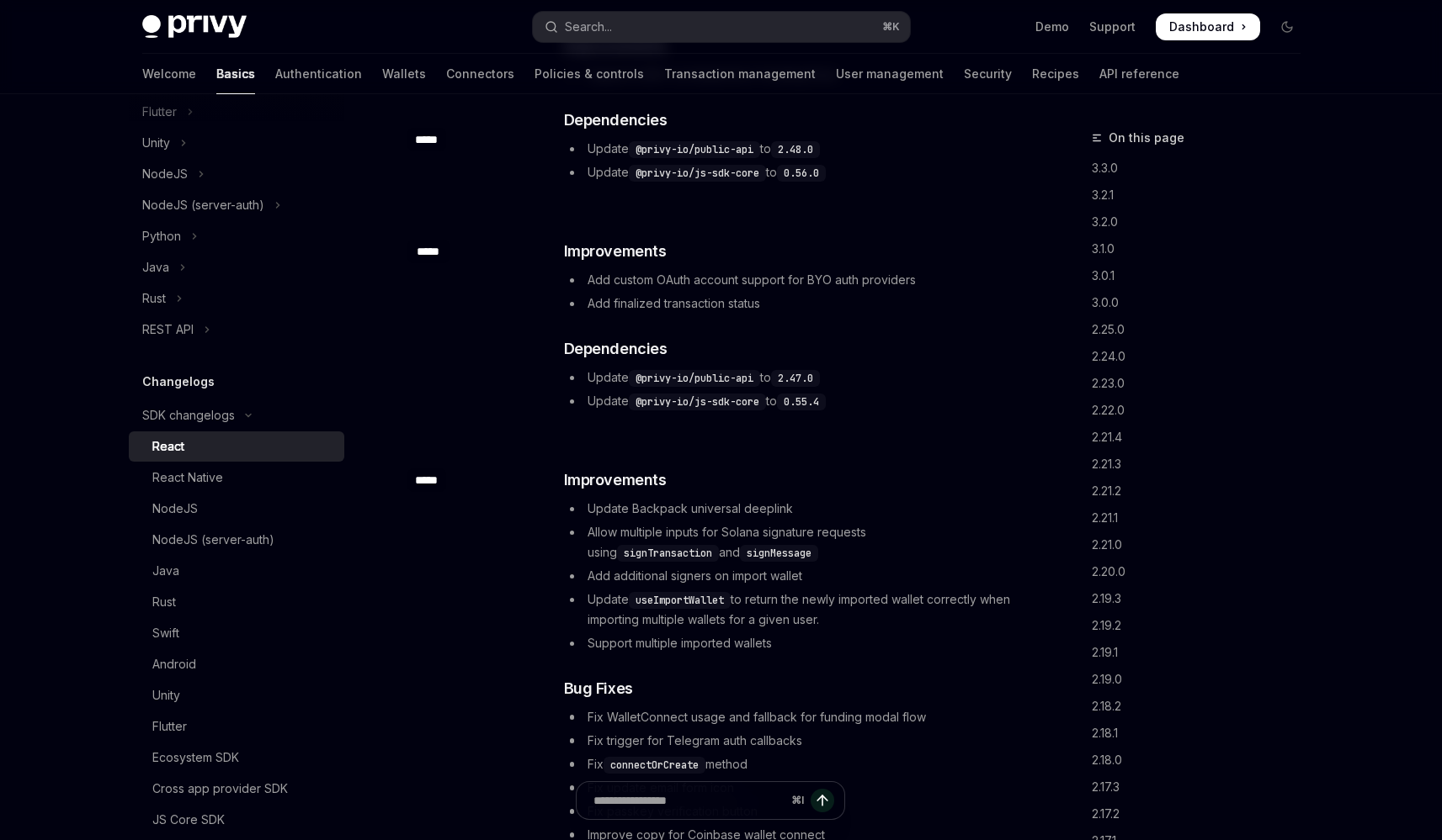
scroll to position [1068, 0]
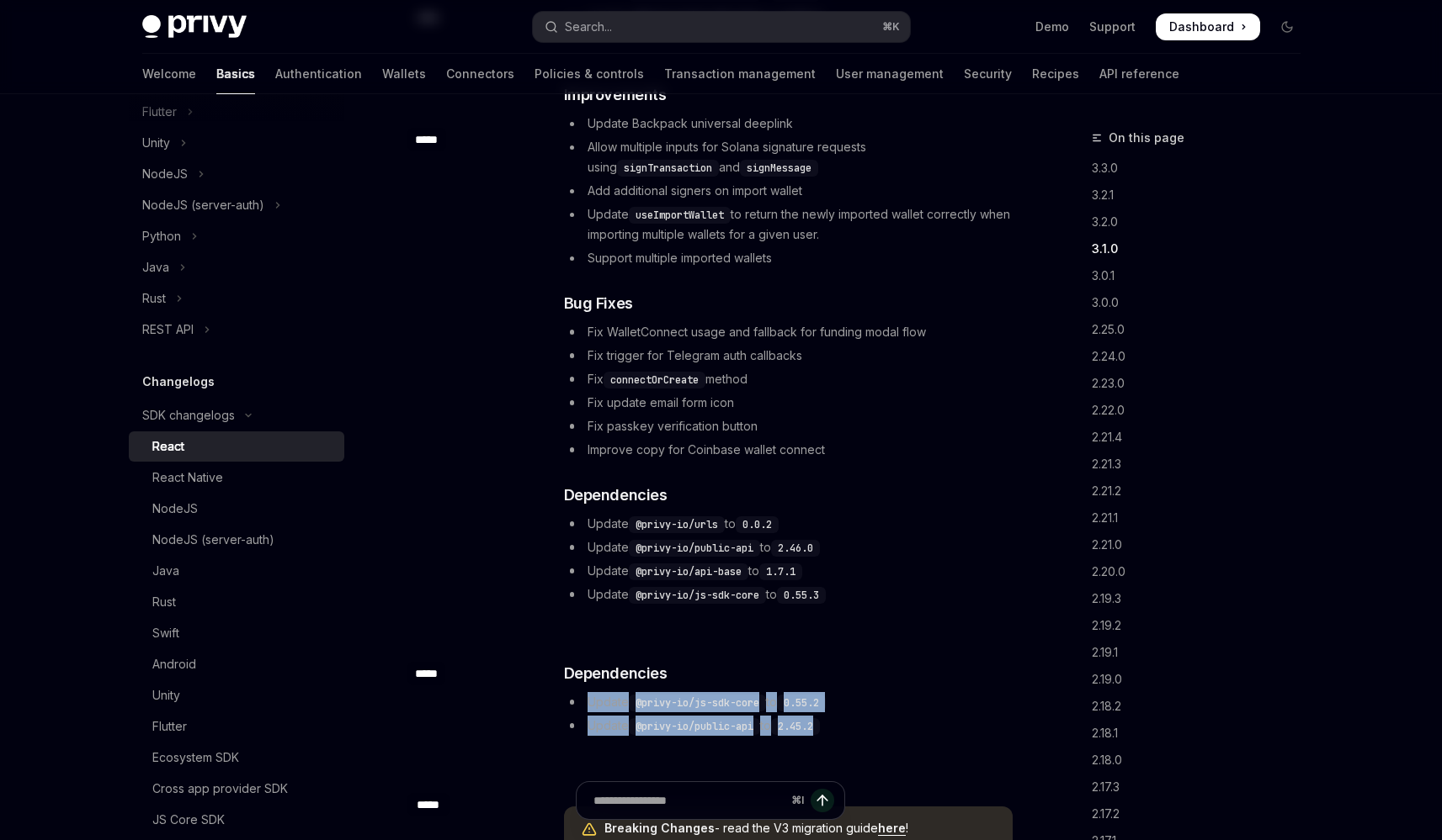
drag, startPoint x: 589, startPoint y: 673, endPoint x: 877, endPoint y: 714, distance: 290.9
click at [877, 714] on ul "Update @privy-io/js-sdk-core to 0.55.2 Update @privy-io/public-api to 2.45.2" at bounding box center [789, 714] width 449 height 44
click at [877, 716] on li "Update @privy-io/public-api to 2.45.2" at bounding box center [789, 726] width 449 height 20
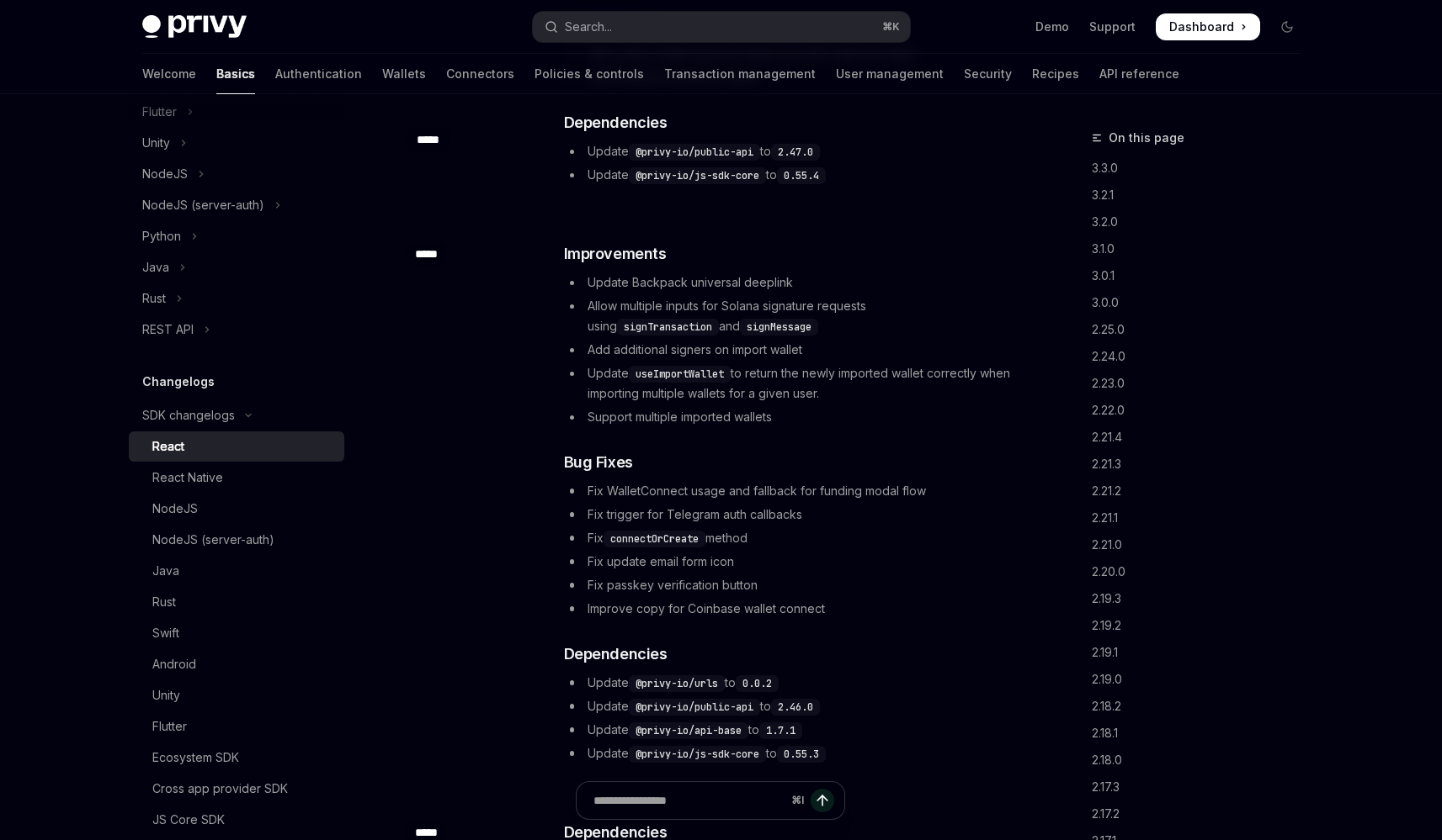
scroll to position [910, 0]
drag, startPoint x: 583, startPoint y: 252, endPoint x: 607, endPoint y: 252, distance: 24.0
click at [602, 271] on li "Update Backpack universal deeplink" at bounding box center [789, 281] width 449 height 20
click at [621, 271] on li "Update Backpack universal deeplink" at bounding box center [789, 281] width 449 height 20
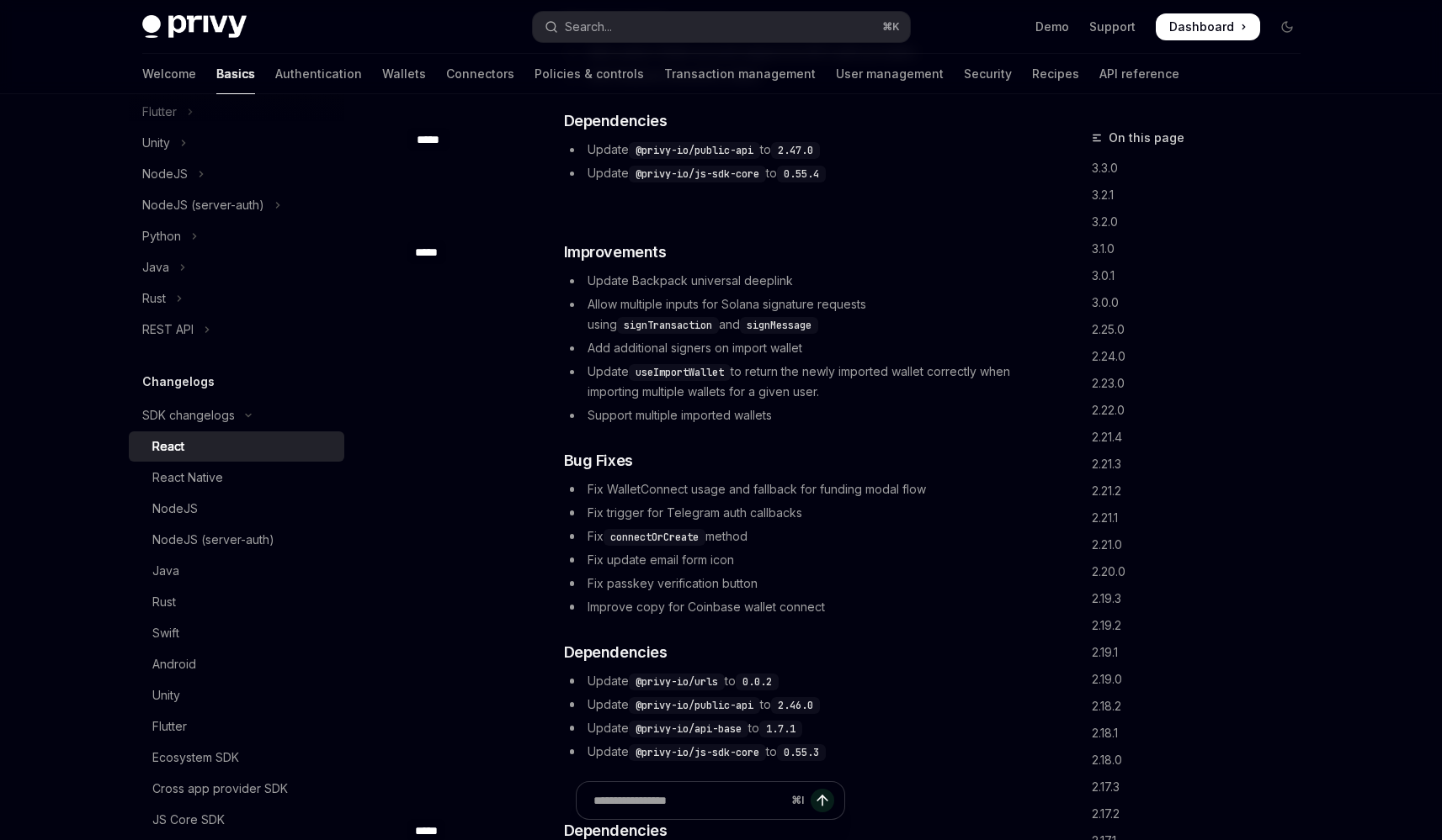
click at [621, 271] on li "Update Backpack universal deeplink" at bounding box center [789, 281] width 449 height 20
click at [697, 271] on li "Update Backpack universal deeplink" at bounding box center [789, 281] width 449 height 20
drag, startPoint x: 612, startPoint y: 390, endPoint x: 735, endPoint y: 397, distance: 123.2
click at [734, 406] on li "Support multiple imported wallets" at bounding box center [789, 416] width 449 height 20
click at [735, 406] on li "Support multiple imported wallets" at bounding box center [789, 416] width 449 height 20
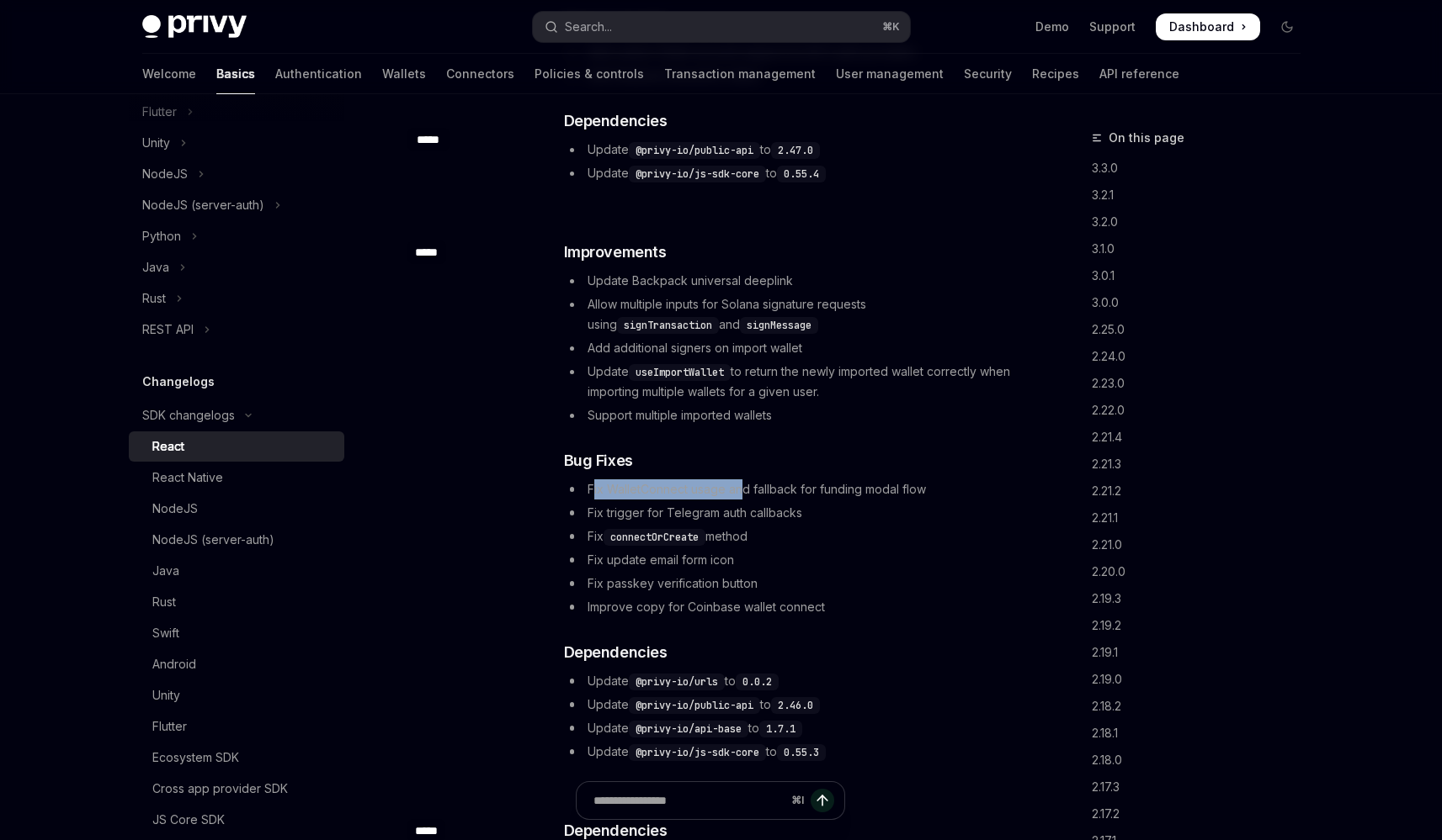
drag, startPoint x: 592, startPoint y: 471, endPoint x: 739, endPoint y: 464, distance: 147.2
click at [739, 479] on li "Fix WalletConnect usage and fallback for funding modal flow" at bounding box center [789, 489] width 449 height 20
click at [599, 598] on li "Improve copy for Coinbase wallet connect" at bounding box center [789, 608] width 449 height 20
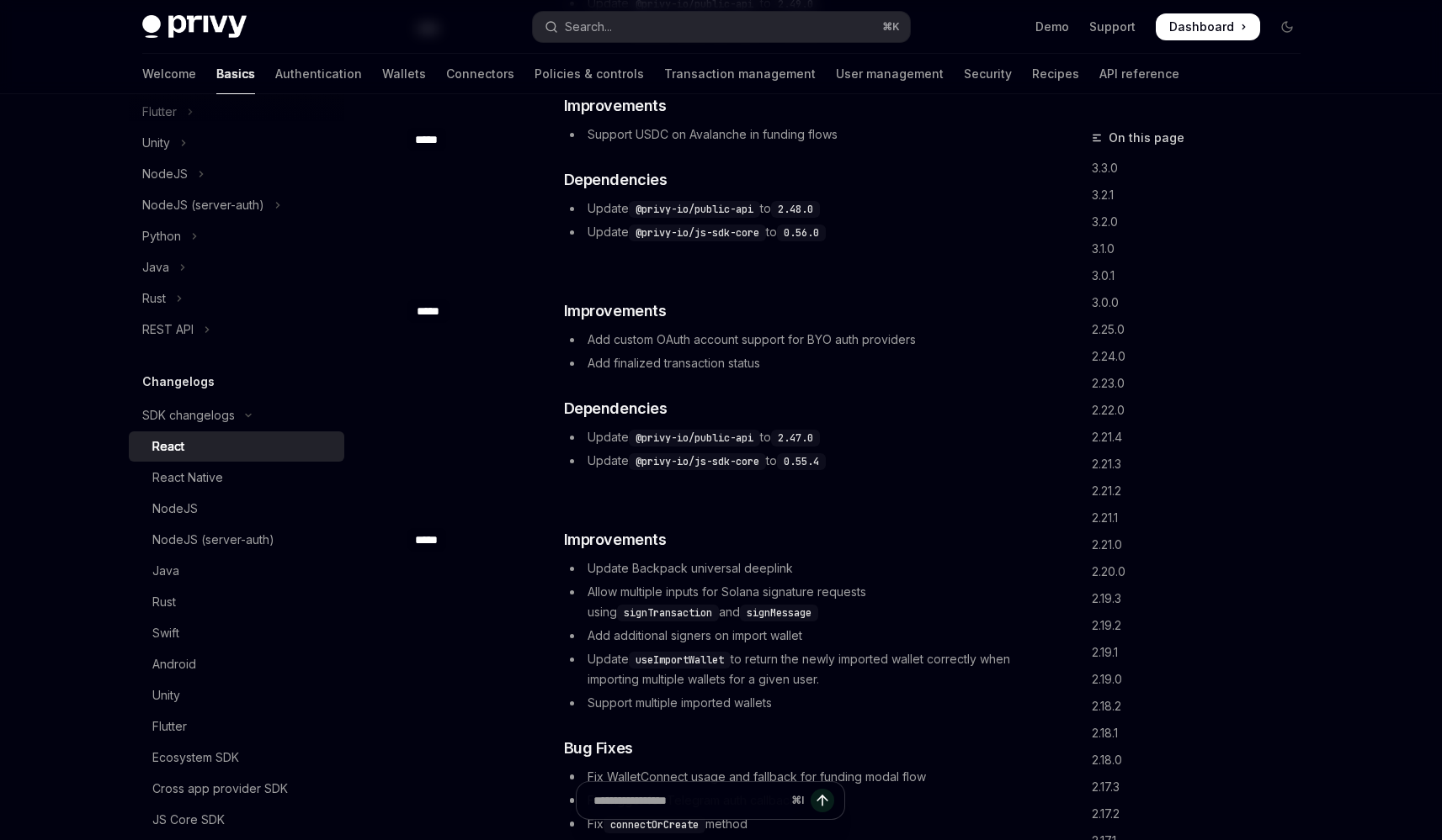
scroll to position [624, 0]
drag, startPoint x: 589, startPoint y: 344, endPoint x: 722, endPoint y: 337, distance: 133.2
click at [722, 351] on li "Add finalized transaction status" at bounding box center [789, 361] width 449 height 20
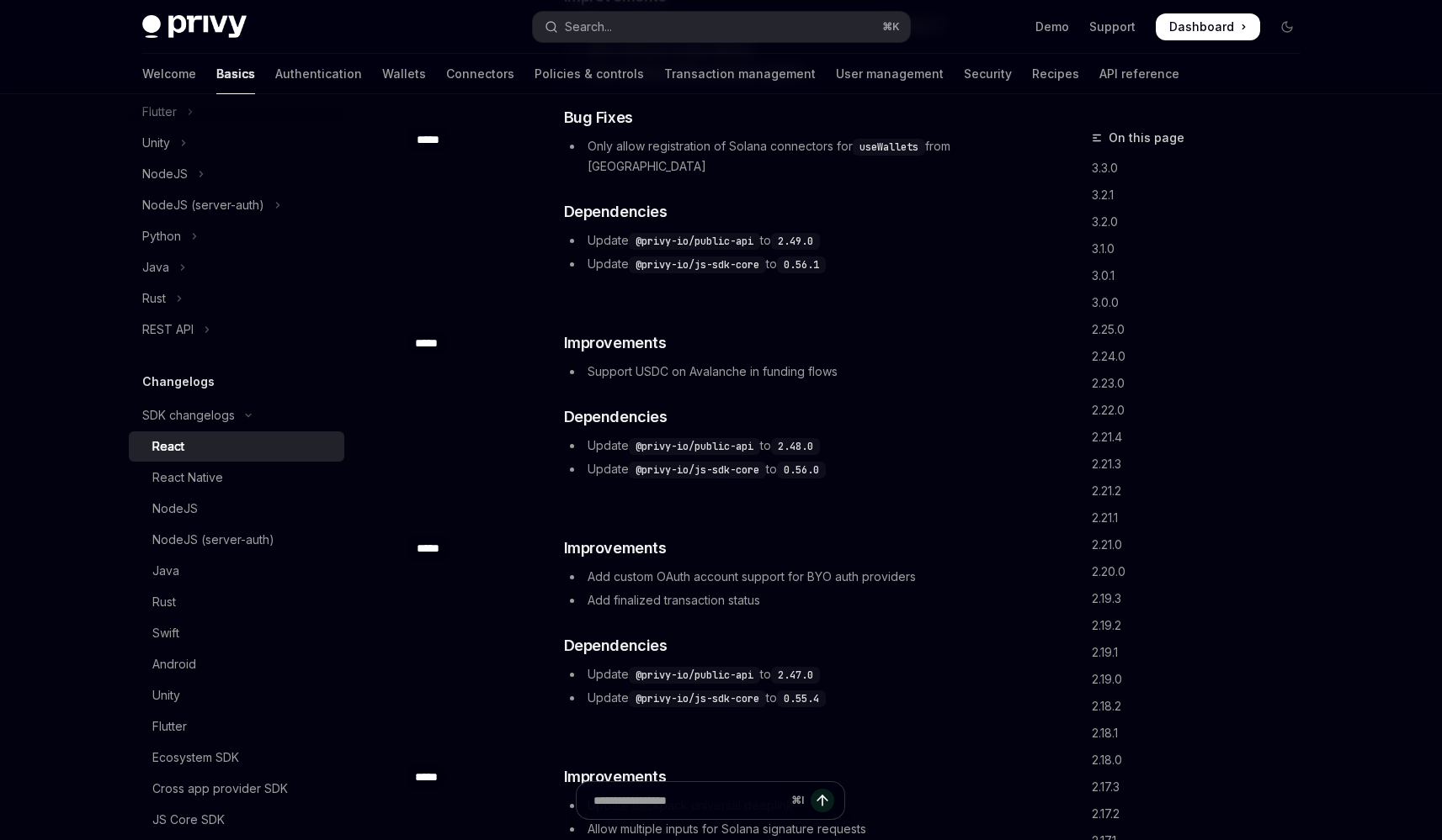
scroll to position [385, 0]
drag, startPoint x: 599, startPoint y: 353, endPoint x: 744, endPoint y: 351, distance: 145.0
click at [737, 361] on li "Support USDC on Avalanche in funding flows" at bounding box center [789, 371] width 449 height 20
click at [751, 361] on li "Support USDC on Avalanche in funding flows" at bounding box center [789, 371] width 449 height 20
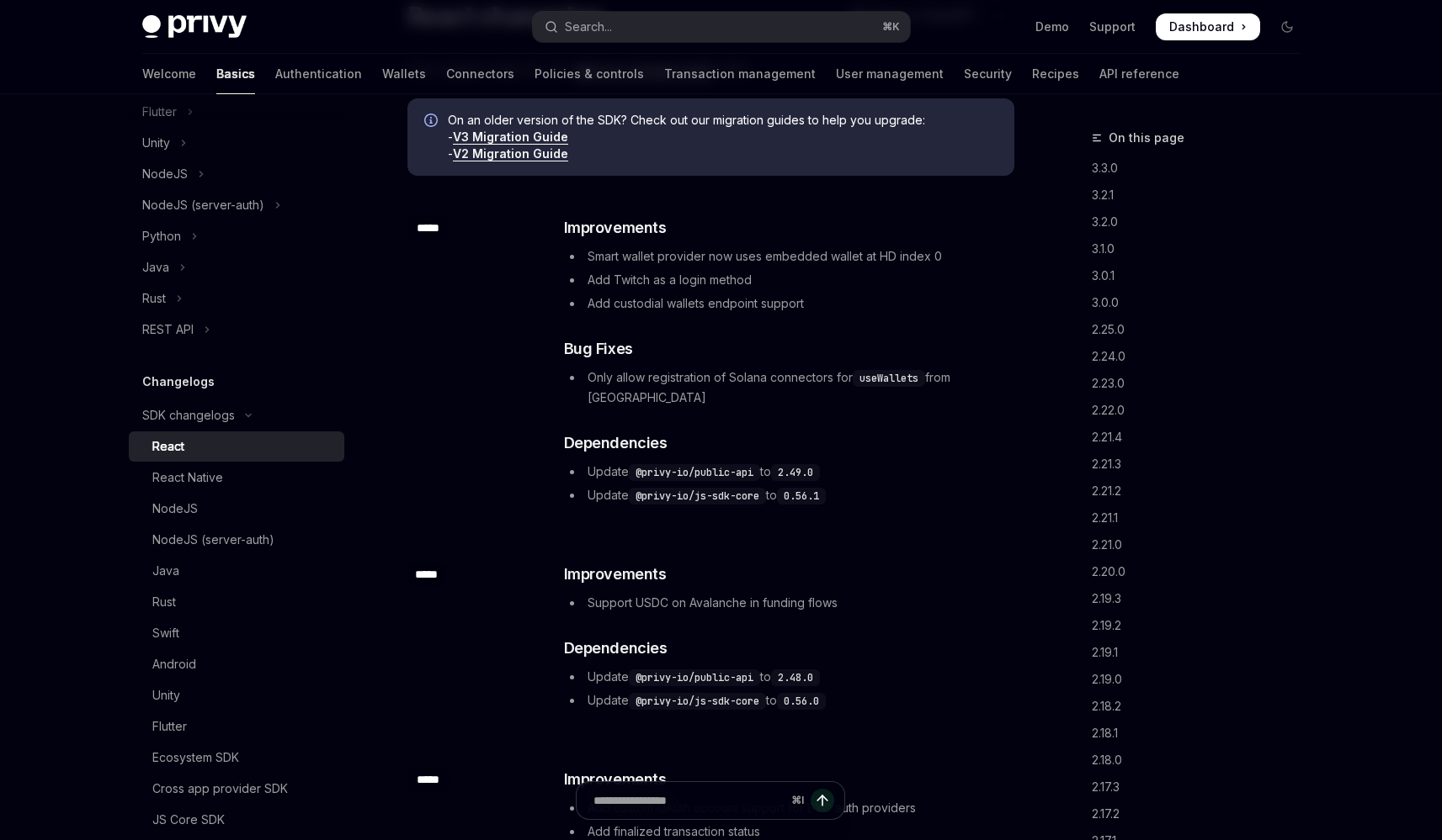
scroll to position [155, 0]
drag, startPoint x: 592, startPoint y: 381, endPoint x: 669, endPoint y: 377, distance: 77.1
click at [669, 377] on li "Only allow registration of Solana connectors for useWallets from [GEOGRAPHIC_DA…" at bounding box center [789, 386] width 449 height 40
drag, startPoint x: 590, startPoint y: 374, endPoint x: 856, endPoint y: 381, distance: 266.1
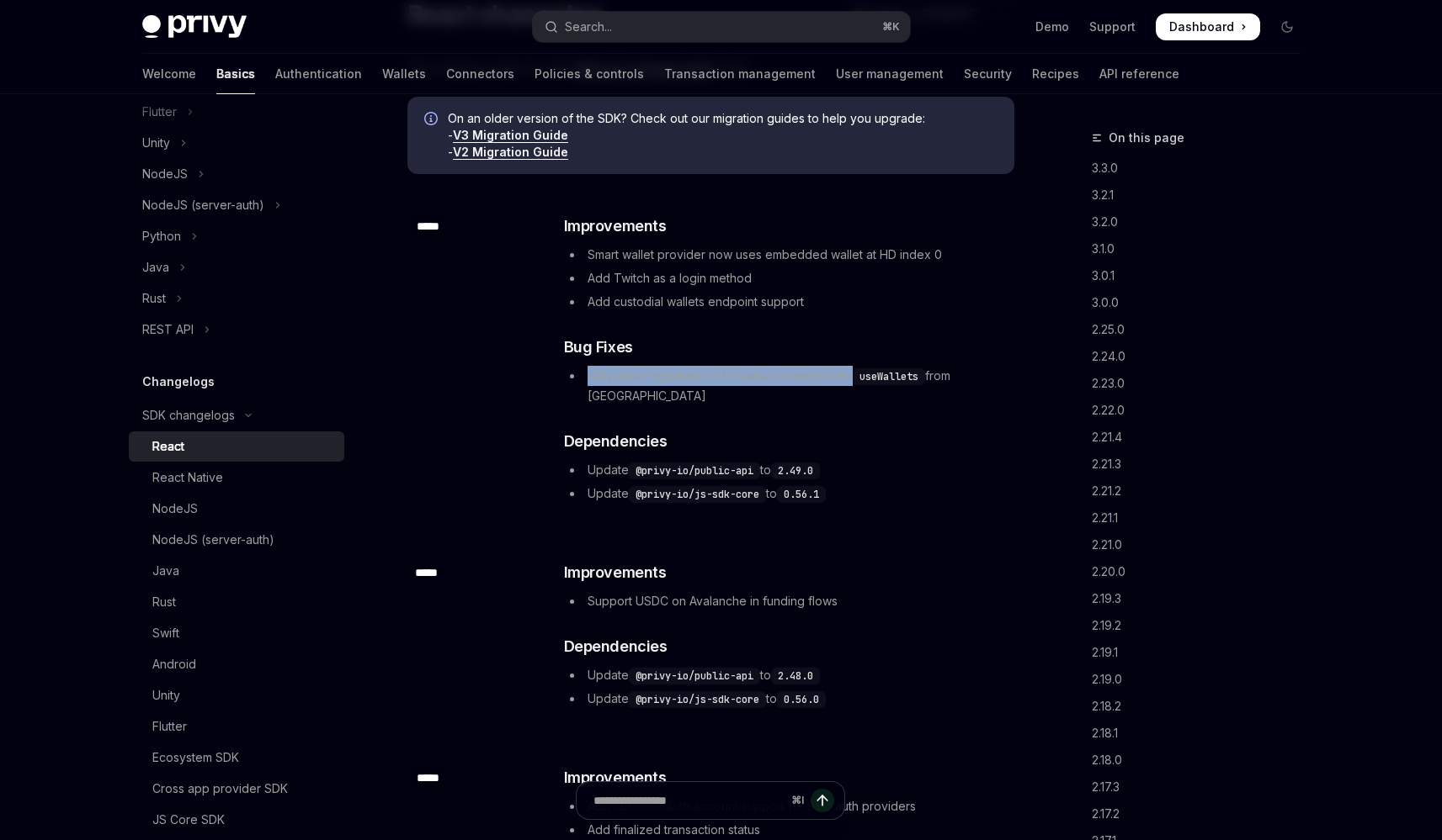
click at [856, 381] on li "Only allow registration of Solana connectors for useWallets from [GEOGRAPHIC_DA…" at bounding box center [789, 386] width 449 height 40
click at [856, 381] on code "useWallets" at bounding box center [889, 377] width 73 height 17
click at [886, 380] on code "useWallets" at bounding box center [889, 377] width 73 height 17
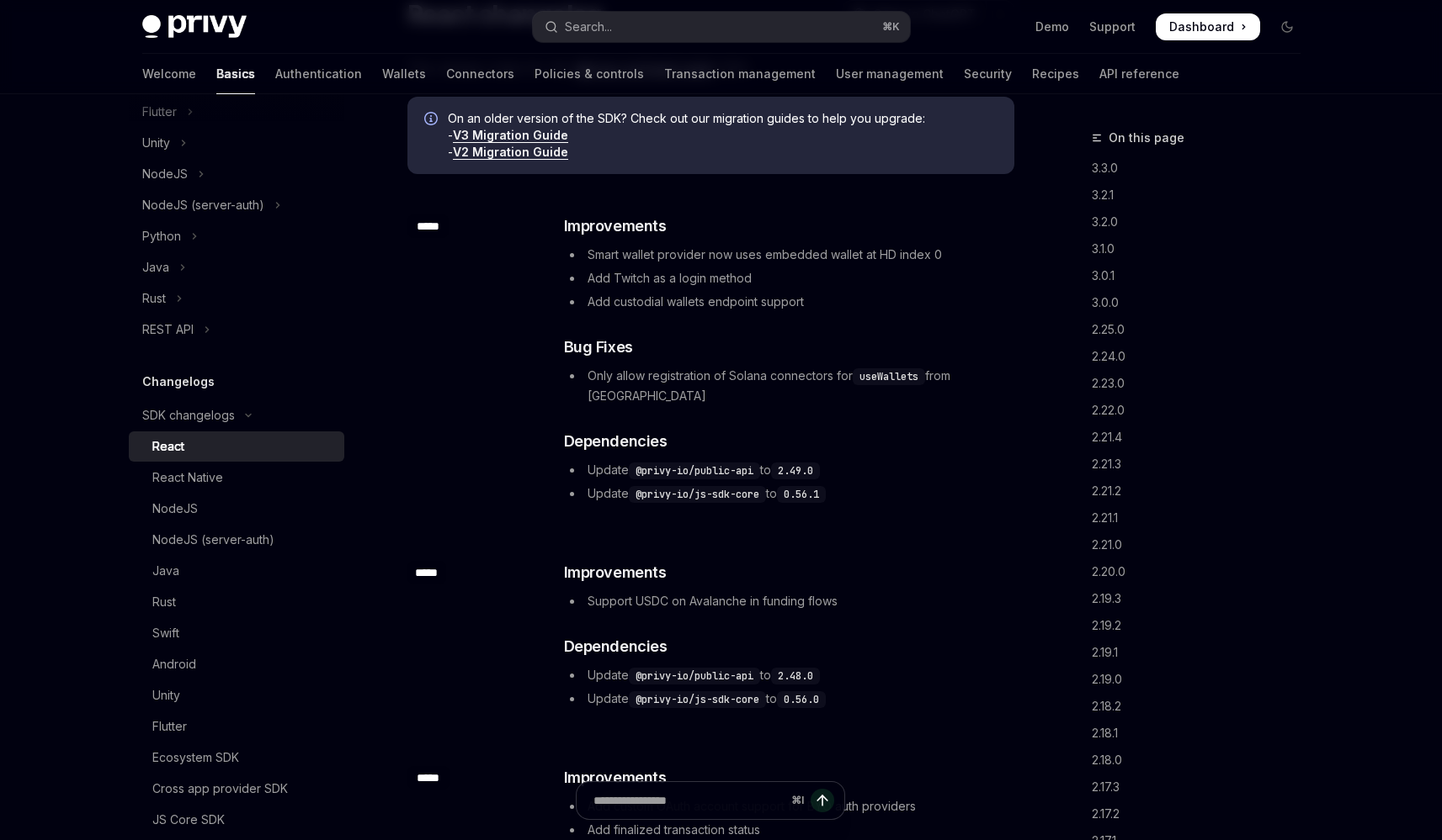
click at [547, 378] on div "​ ***** ​ Improvements Smart wallet provider now uses embedded wallet at HD ind…" at bounding box center [711, 361] width 607 height 347
click at [743, 376] on li "Only allow registration of Solana connectors for useWallets from [GEOGRAPHIC_DA…" at bounding box center [789, 386] width 449 height 40
click at [764, 383] on li "Only allow registration of Solana connectors for useWallets from [GEOGRAPHIC_DA…" at bounding box center [789, 386] width 449 height 40
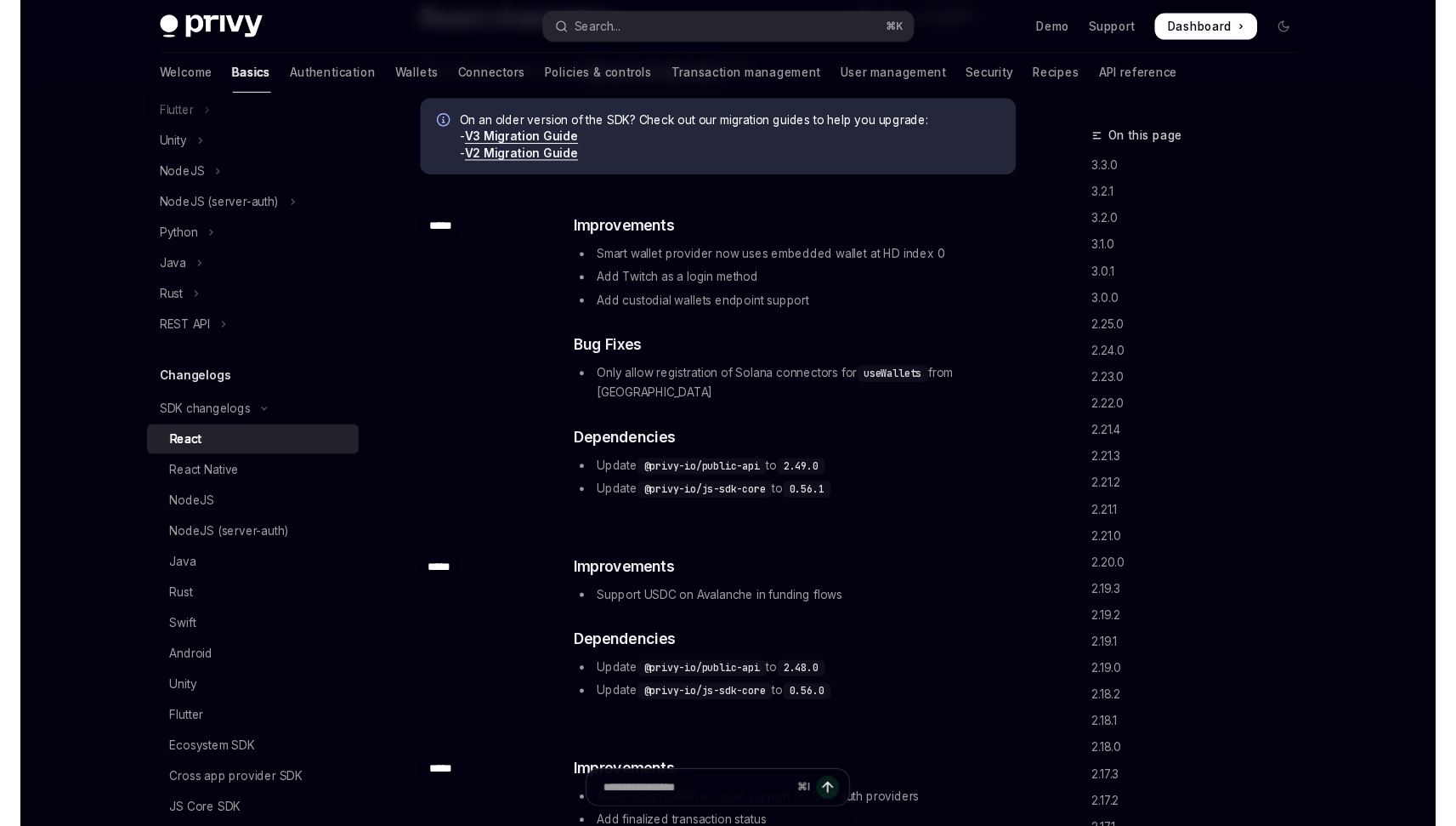
scroll to position [0, 0]
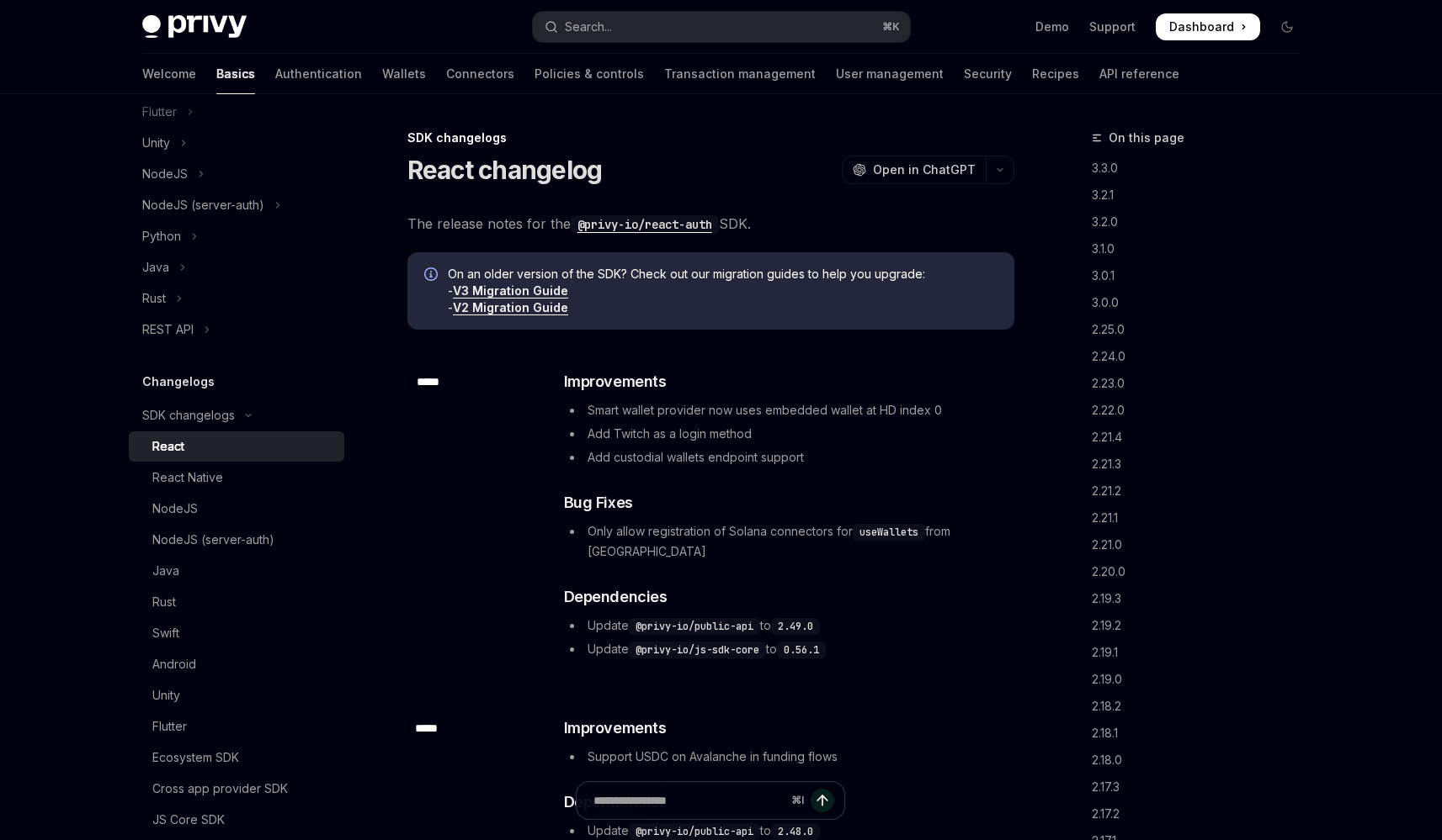
type textarea "*"
